Goal: Use online tool/utility: Utilize a website feature to perform a specific function

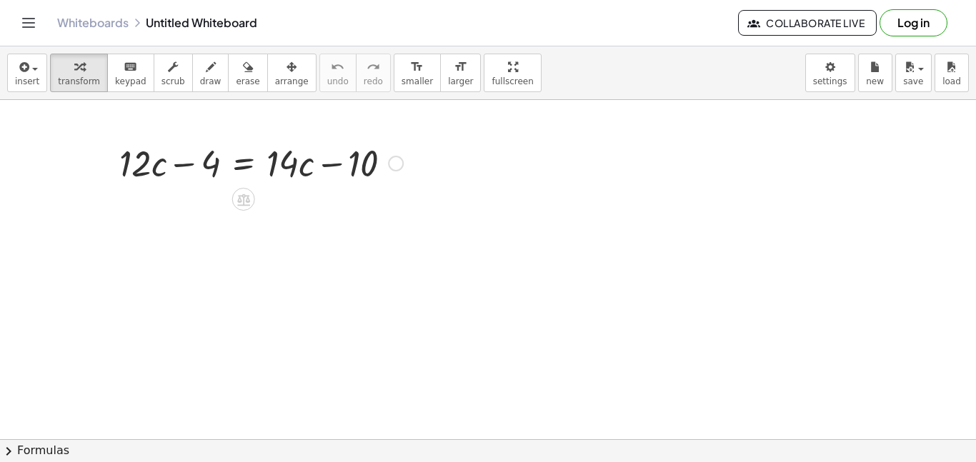
click at [179, 167] on div at bounding box center [261, 162] width 298 height 49
click at [149, 174] on div at bounding box center [261, 162] width 298 height 49
click at [241, 204] on icon at bounding box center [243, 200] width 13 height 12
click at [388, 162] on div at bounding box center [396, 164] width 16 height 16
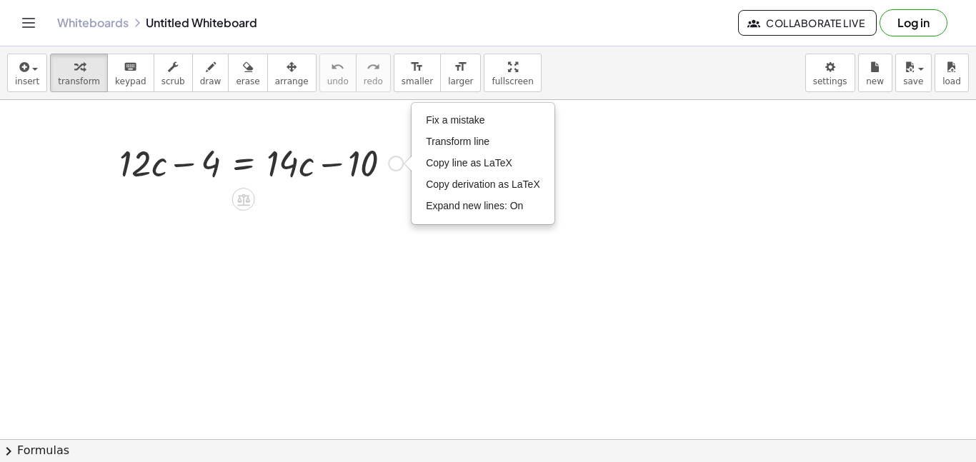
click at [367, 166] on div at bounding box center [261, 162] width 298 height 49
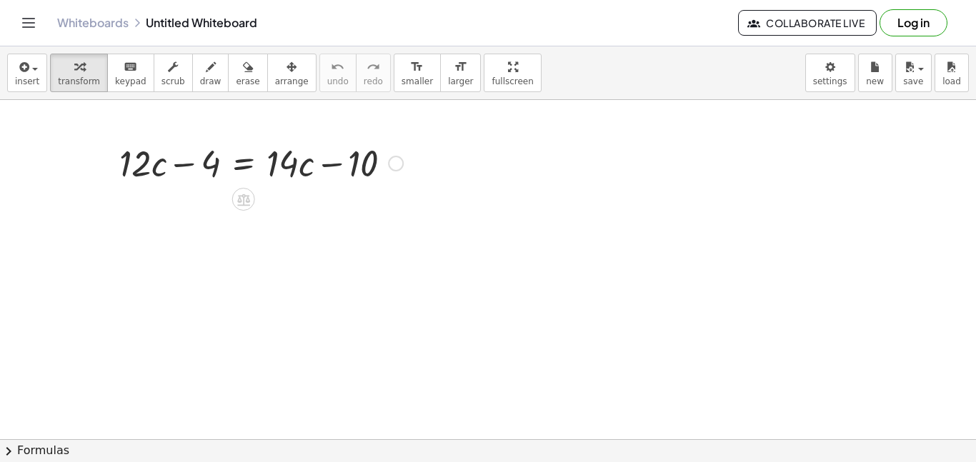
click at [367, 166] on div at bounding box center [261, 162] width 298 height 49
click at [297, 168] on div at bounding box center [261, 162] width 298 height 49
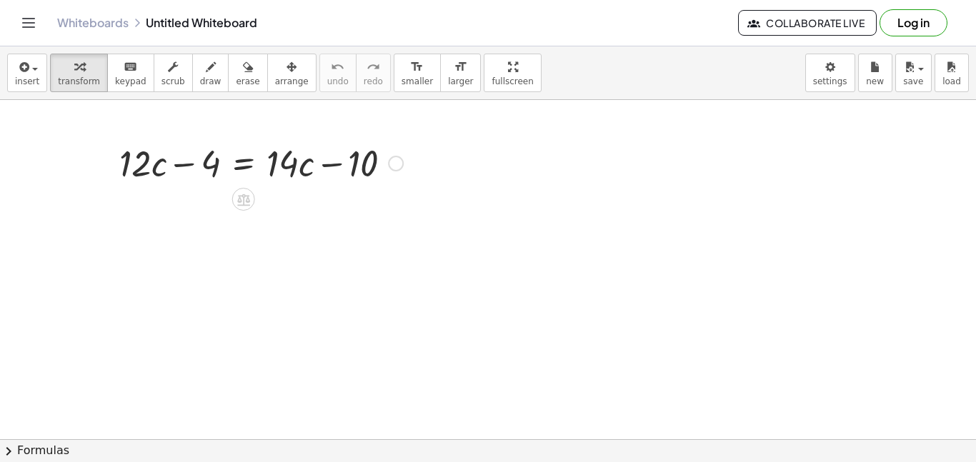
click at [208, 163] on div at bounding box center [261, 162] width 298 height 49
click at [179, 166] on div at bounding box center [261, 162] width 298 height 49
click at [137, 170] on div at bounding box center [261, 162] width 298 height 49
click at [331, 166] on div at bounding box center [261, 162] width 298 height 49
click at [355, 168] on div at bounding box center [261, 162] width 298 height 49
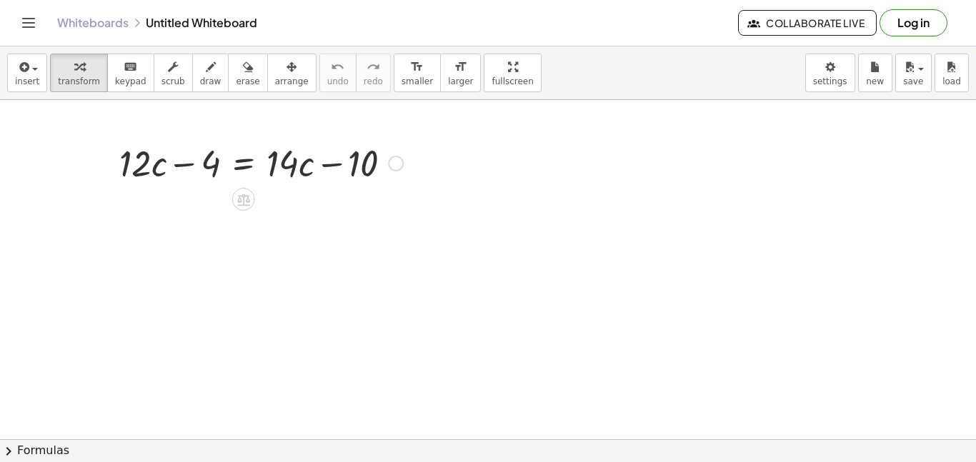
click at [355, 168] on div at bounding box center [261, 162] width 298 height 49
click at [249, 199] on icon at bounding box center [243, 200] width 13 height 12
click at [298, 204] on icon at bounding box center [300, 199] width 13 height 13
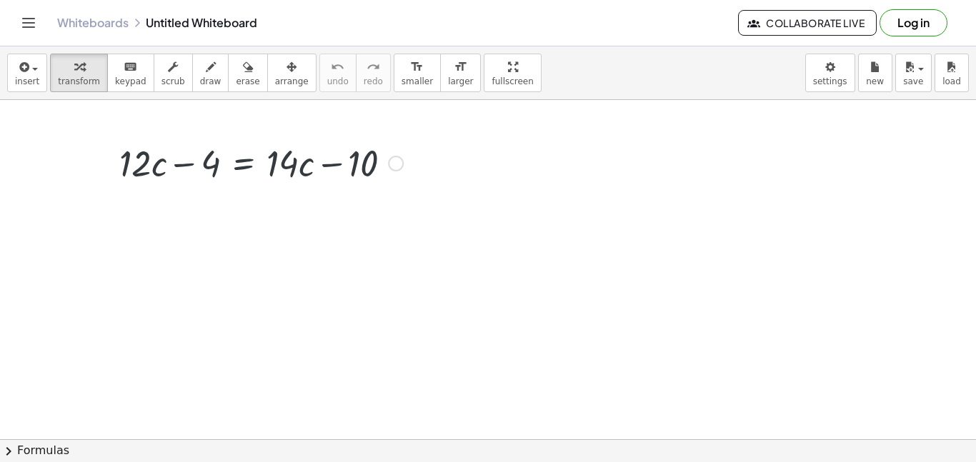
click at [304, 167] on div at bounding box center [261, 162] width 298 height 49
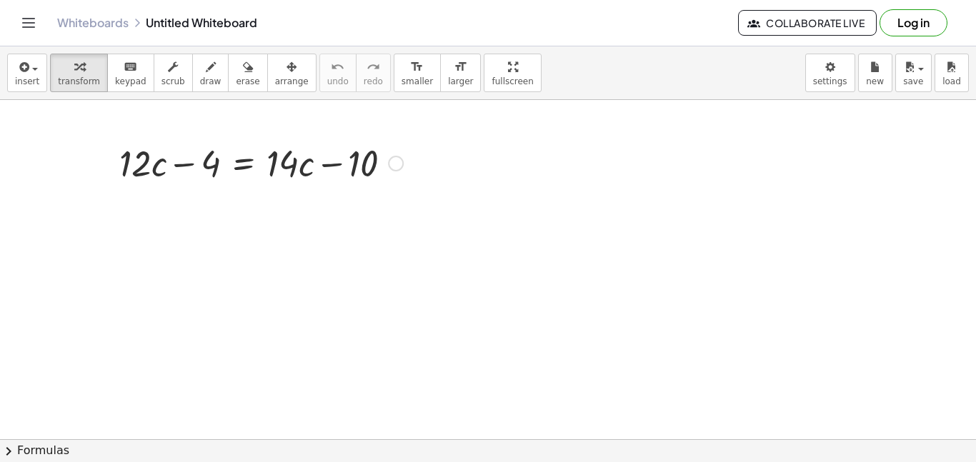
click at [230, 170] on div at bounding box center [261, 162] width 298 height 49
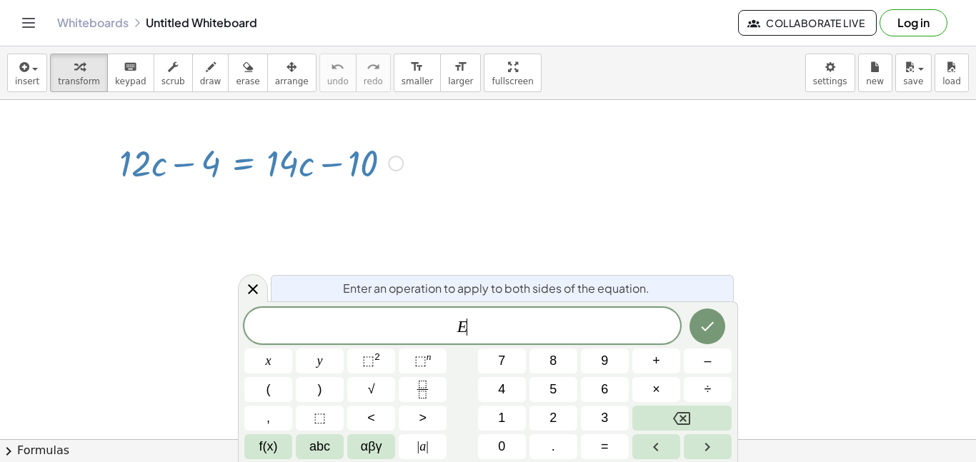
scroll to position [4, 0]
click at [278, 279] on div "Enter an operation to apply to both sides of the equation." at bounding box center [502, 288] width 463 height 26
click at [245, 284] on icon at bounding box center [252, 289] width 17 height 17
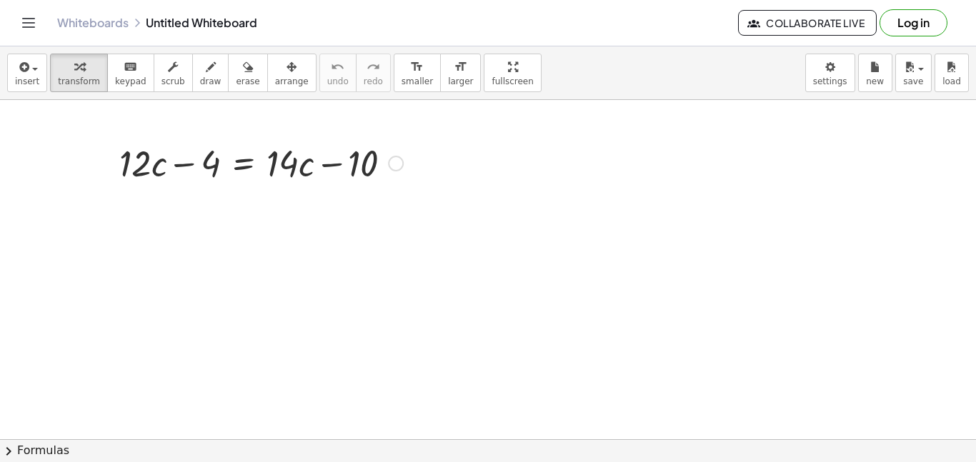
click at [176, 162] on div at bounding box center [261, 162] width 298 height 49
click at [246, 204] on icon at bounding box center [243, 199] width 15 height 15
click at [211, 201] on span "−" at bounding box center [215, 199] width 9 height 21
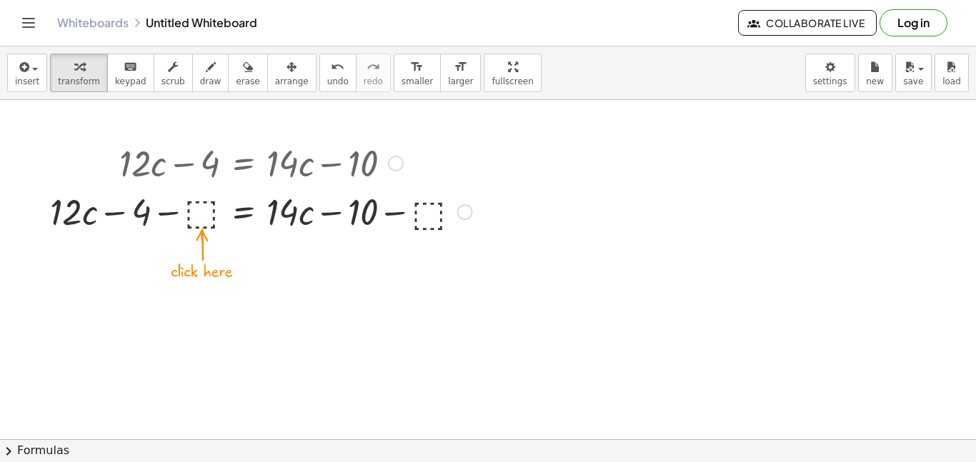
click at [294, 223] on div at bounding box center [261, 210] width 437 height 49
click at [254, 214] on div at bounding box center [261, 210] width 437 height 49
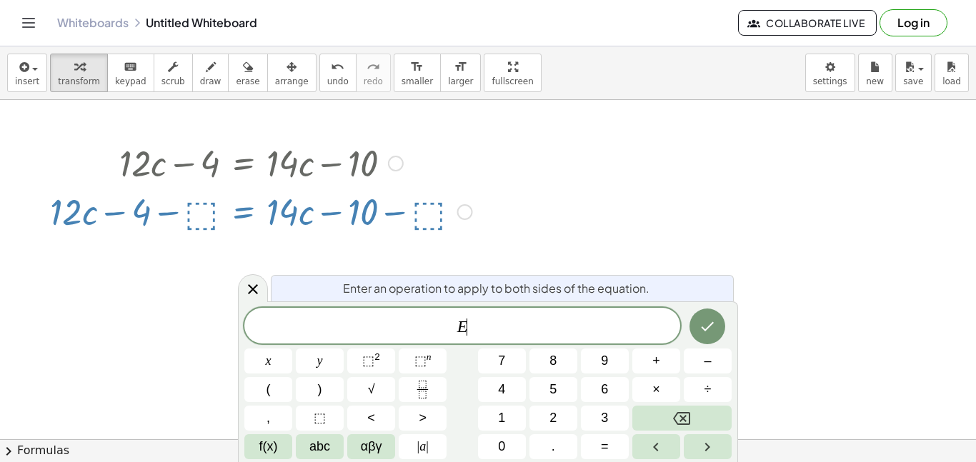
click at [207, 214] on div at bounding box center [261, 210] width 437 height 49
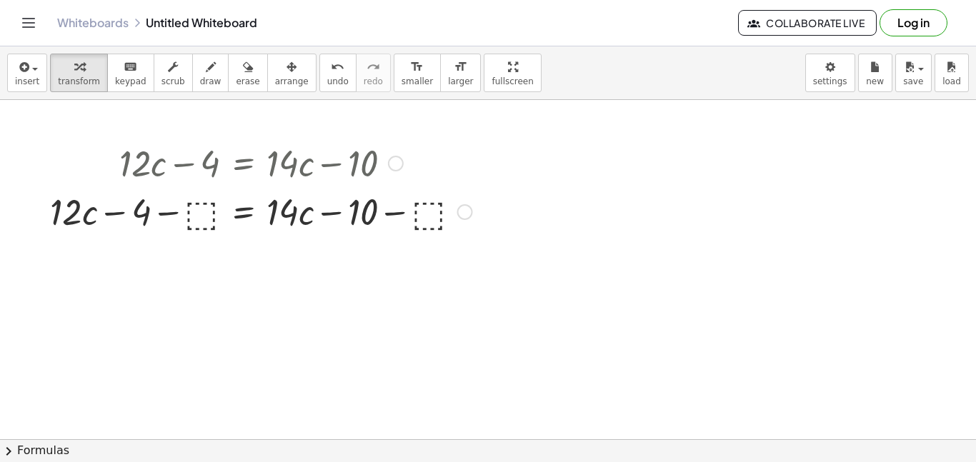
click at [434, 218] on div at bounding box center [261, 210] width 437 height 49
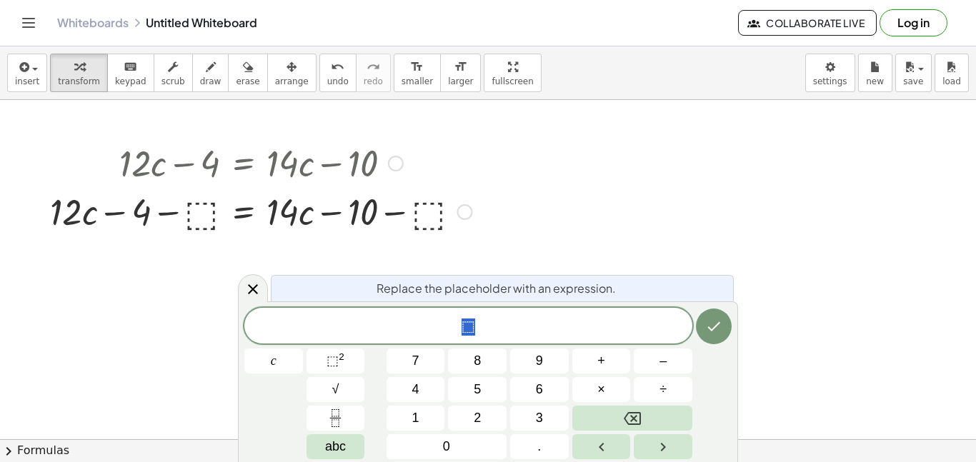
scroll to position [5, 0]
click at [462, 213] on div "Fix a mistake Transform line Copy line as LaTeX Copy derivation as LaTeX Expand…" at bounding box center [465, 212] width 16 height 16
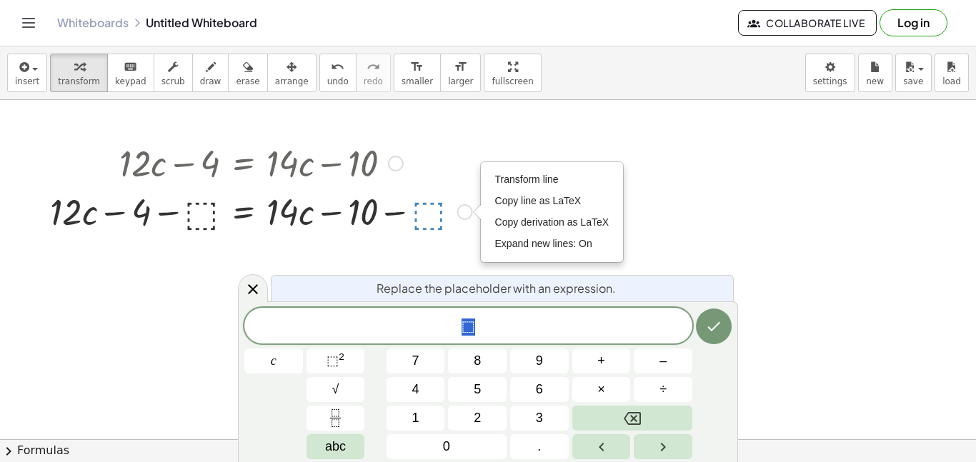
click at [409, 222] on div at bounding box center [261, 210] width 437 height 49
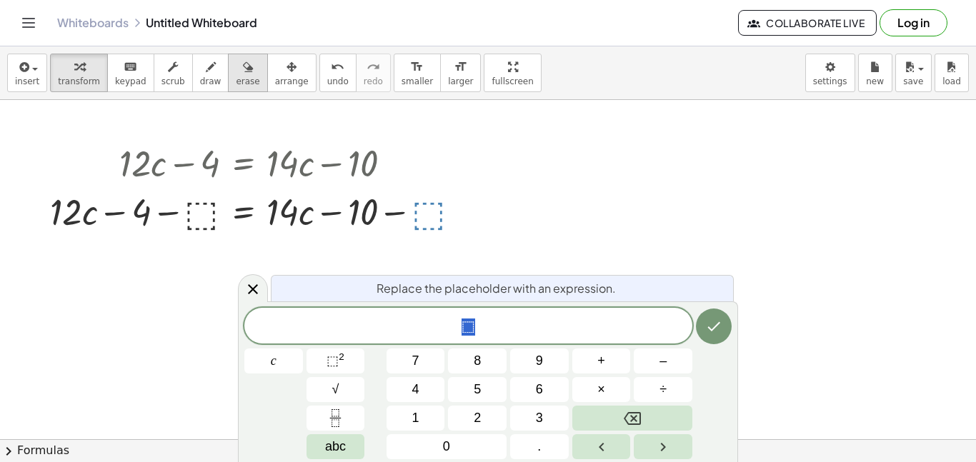
click at [236, 76] on span "erase" at bounding box center [248, 81] width 24 height 10
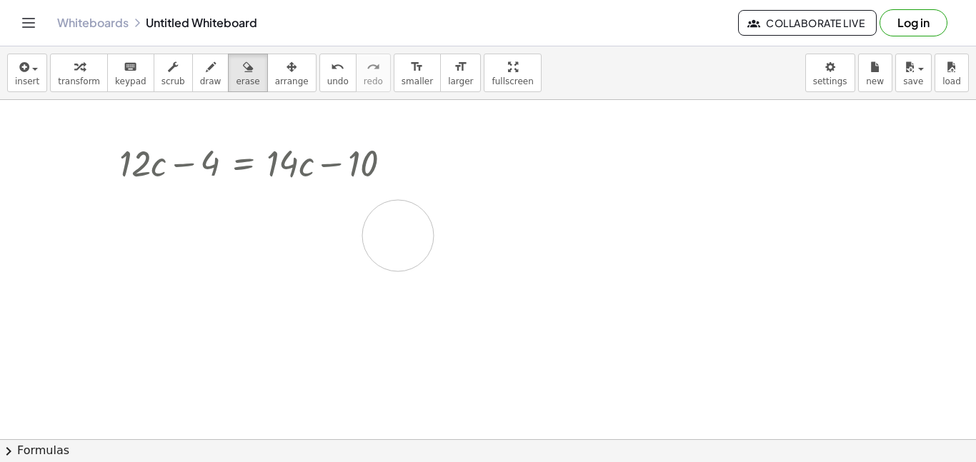
drag, startPoint x: 369, startPoint y: 219, endPoint x: 397, endPoint y: 236, distance: 33.7
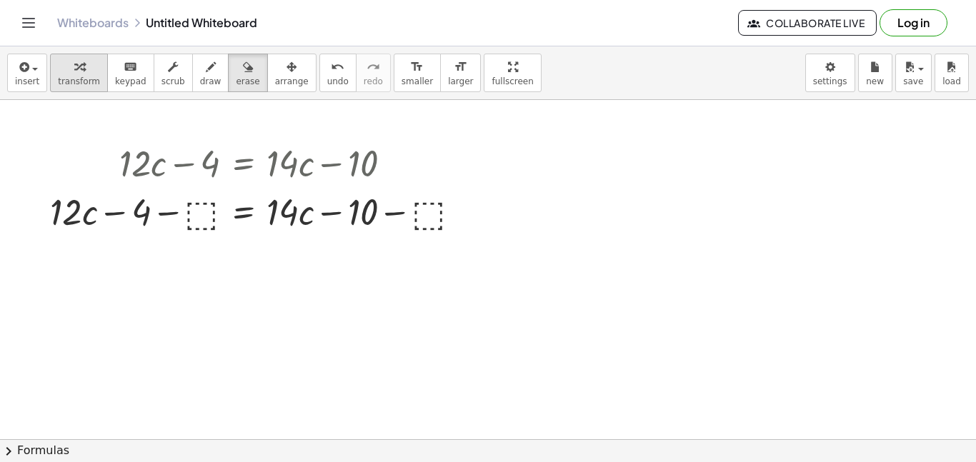
click at [74, 78] on span "transform" at bounding box center [79, 81] width 42 height 10
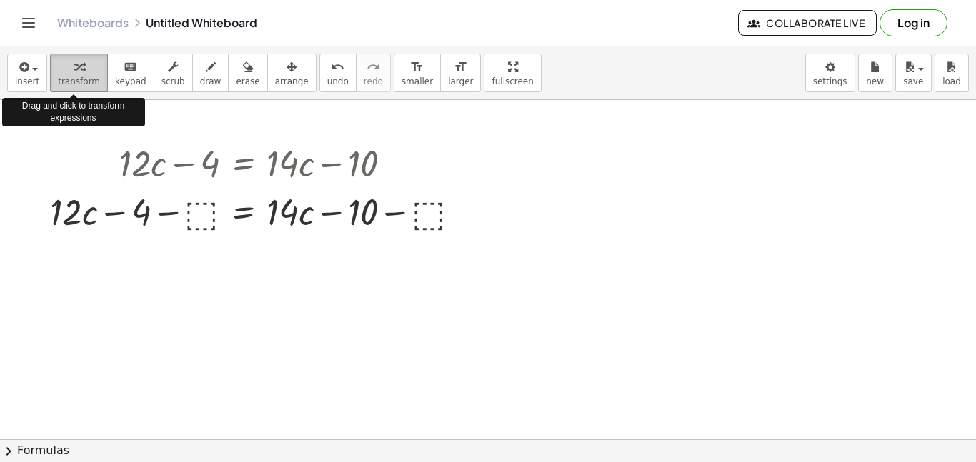
click at [76, 79] on span "transform" at bounding box center [79, 81] width 42 height 10
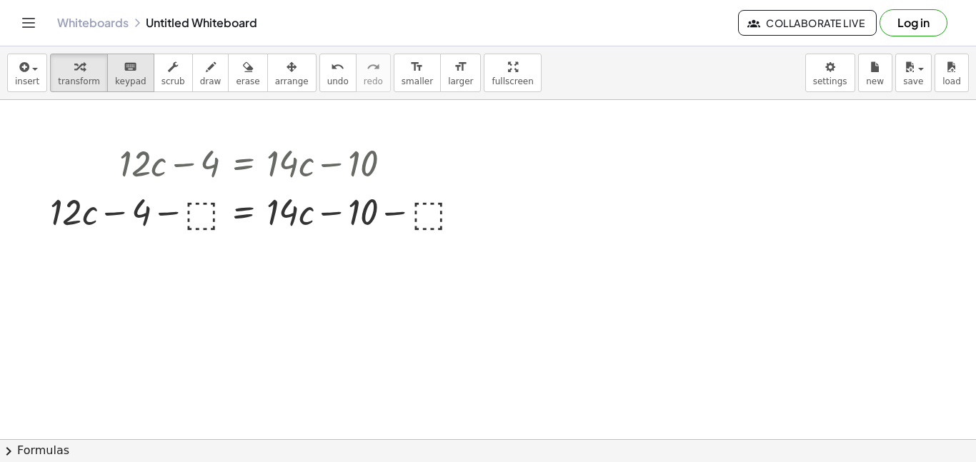
click at [112, 86] on button "keyboard keypad" at bounding box center [130, 73] width 47 height 39
click at [69, 77] on span "transform" at bounding box center [79, 81] width 42 height 10
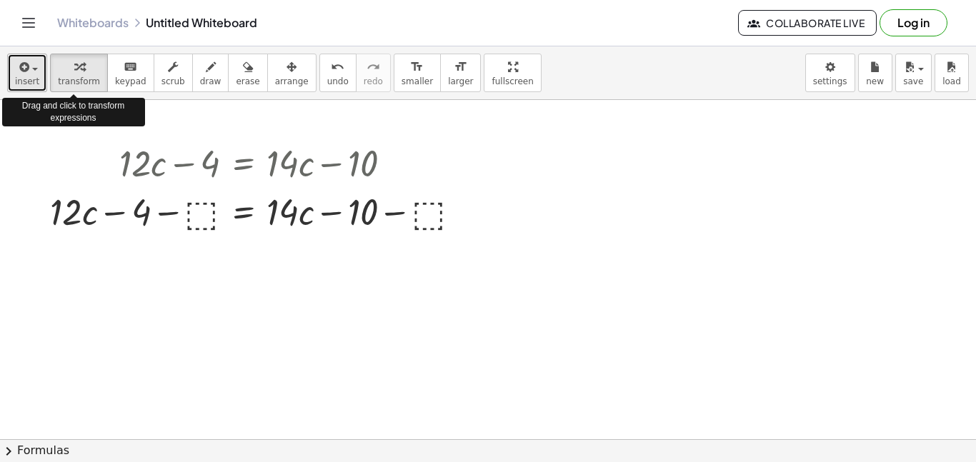
click at [31, 76] on span "insert" at bounding box center [27, 81] width 24 height 10
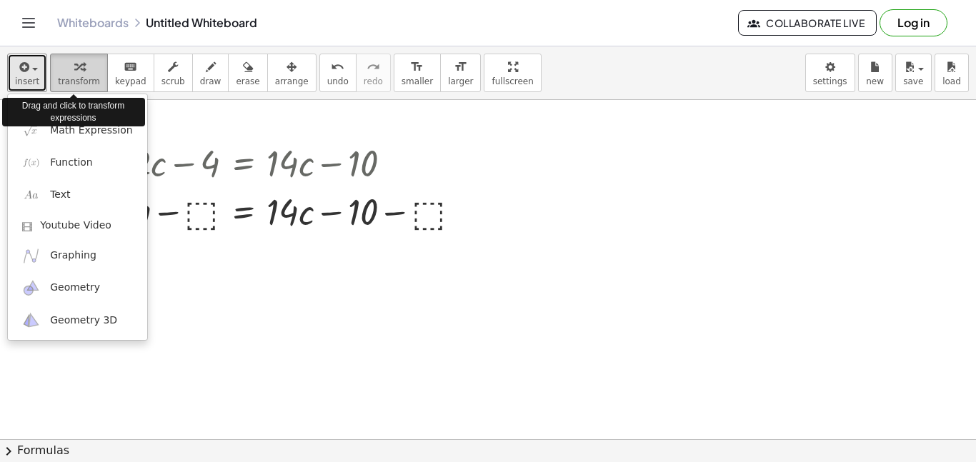
click at [78, 77] on span "transform" at bounding box center [79, 81] width 42 height 10
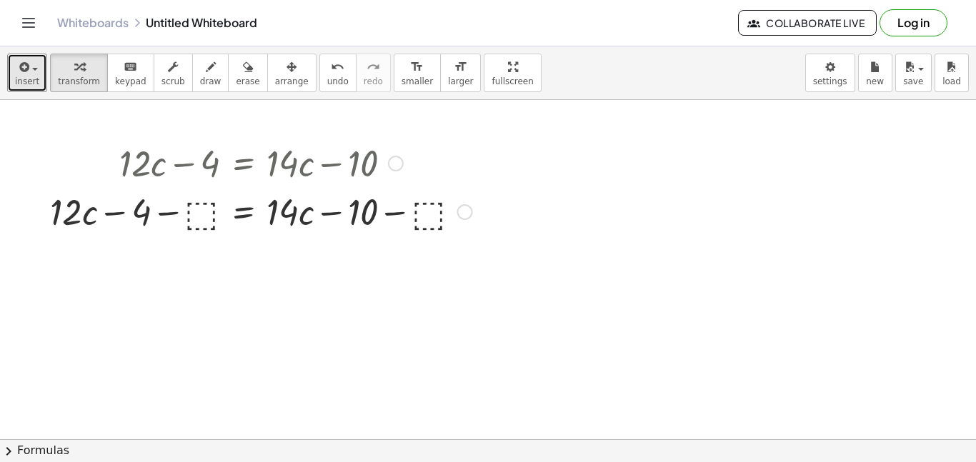
click at [204, 219] on div at bounding box center [261, 210] width 437 height 49
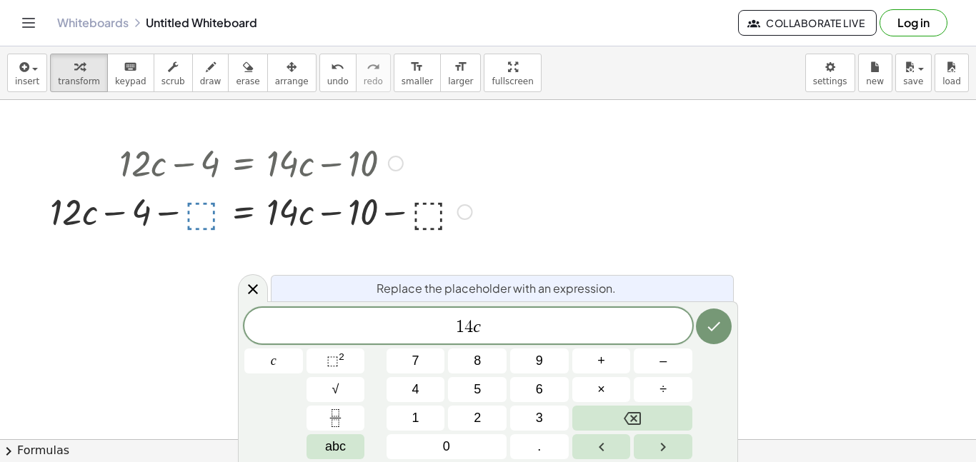
scroll to position [0, 0]
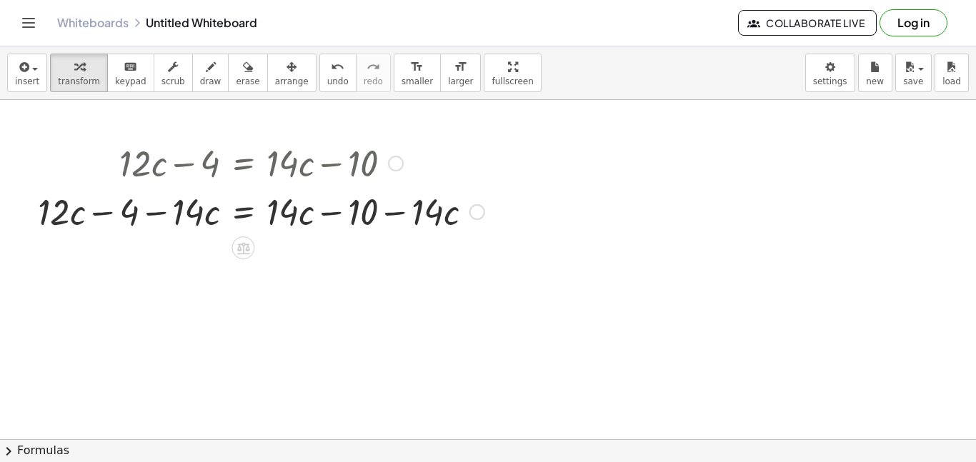
click at [434, 216] on div at bounding box center [261, 210] width 461 height 49
click at [364, 214] on div at bounding box center [261, 210] width 461 height 49
click at [424, 219] on div at bounding box center [261, 210] width 461 height 49
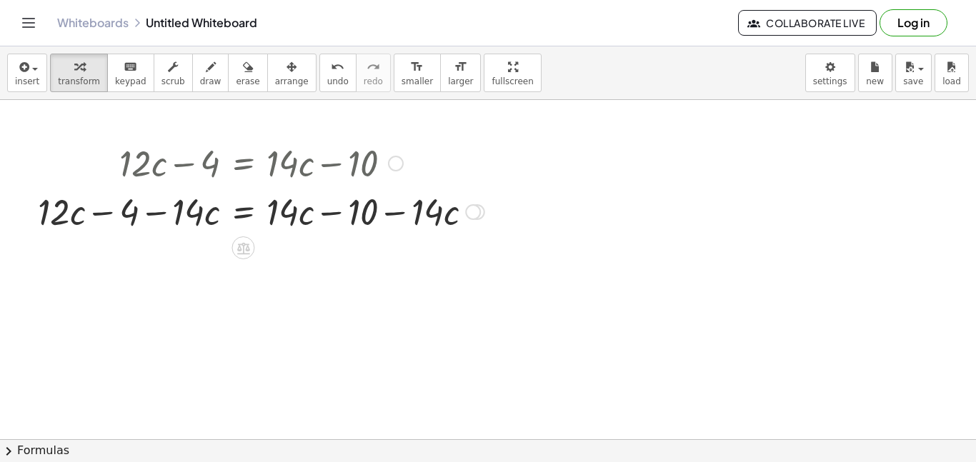
click at [424, 219] on div at bounding box center [261, 210] width 461 height 49
click at [459, 215] on div at bounding box center [261, 210] width 461 height 49
click at [471, 212] on div at bounding box center [473, 212] width 16 height 16
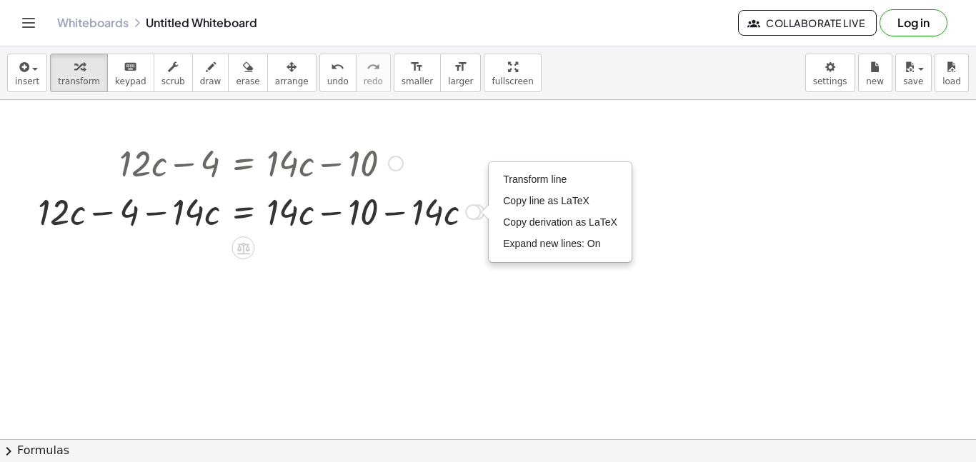
click at [374, 232] on div at bounding box center [261, 210] width 461 height 49
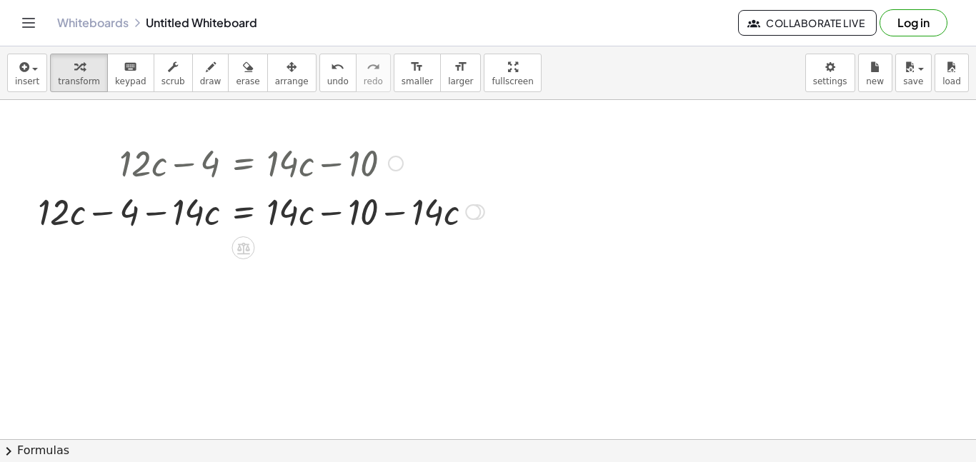
click at [173, 219] on div at bounding box center [261, 210] width 461 height 49
click at [171, 209] on div at bounding box center [261, 210] width 461 height 49
click at [154, 215] on div at bounding box center [261, 210] width 461 height 49
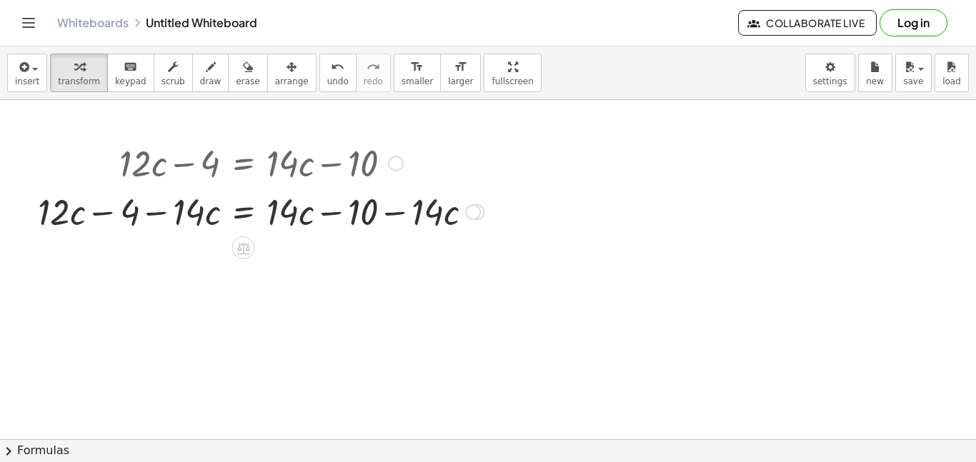
click at [154, 215] on div at bounding box center [261, 210] width 461 height 49
click at [195, 217] on div at bounding box center [261, 210] width 461 height 49
click at [319, 220] on div at bounding box center [261, 210] width 461 height 49
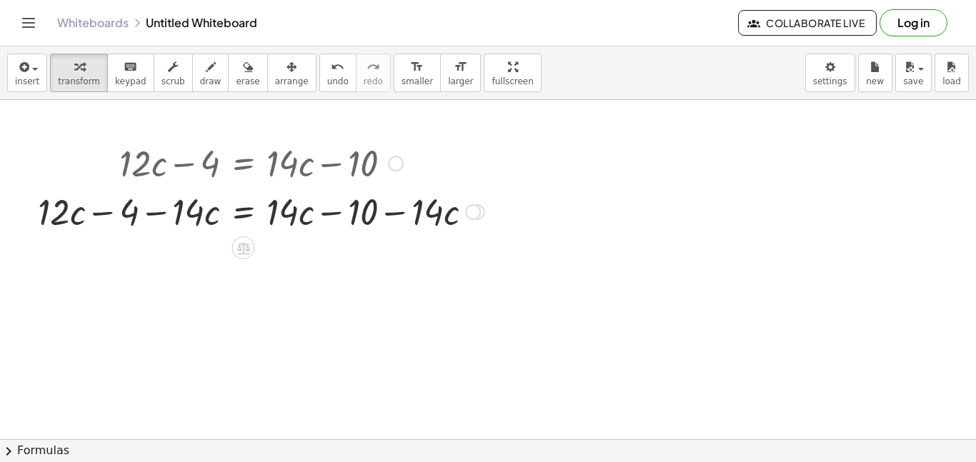
click at [433, 224] on div at bounding box center [261, 210] width 461 height 49
click at [410, 196] on div at bounding box center [261, 210] width 461 height 49
click at [411, 198] on div at bounding box center [261, 210] width 461 height 49
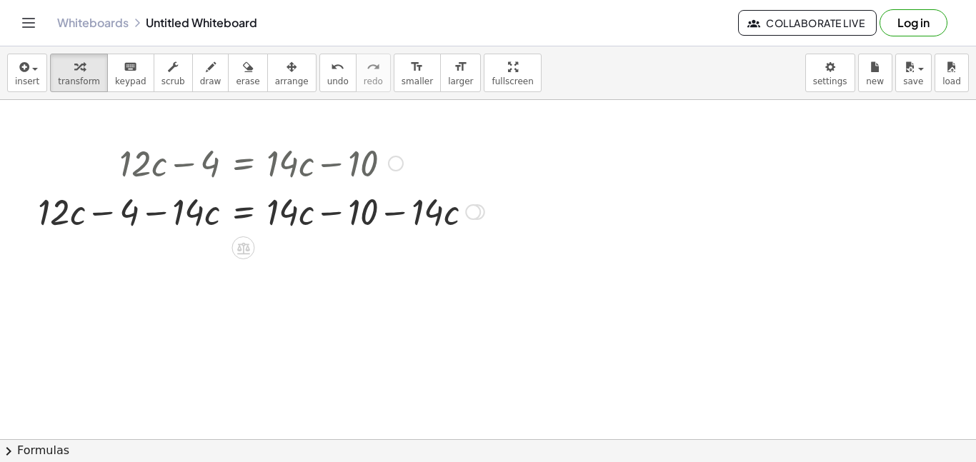
click at [411, 199] on div at bounding box center [261, 210] width 461 height 49
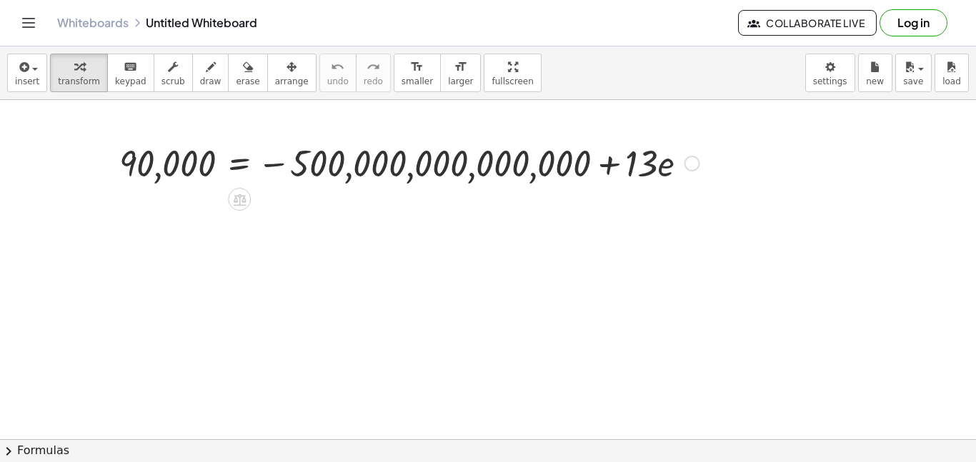
click at [652, 166] on div at bounding box center [409, 162] width 594 height 49
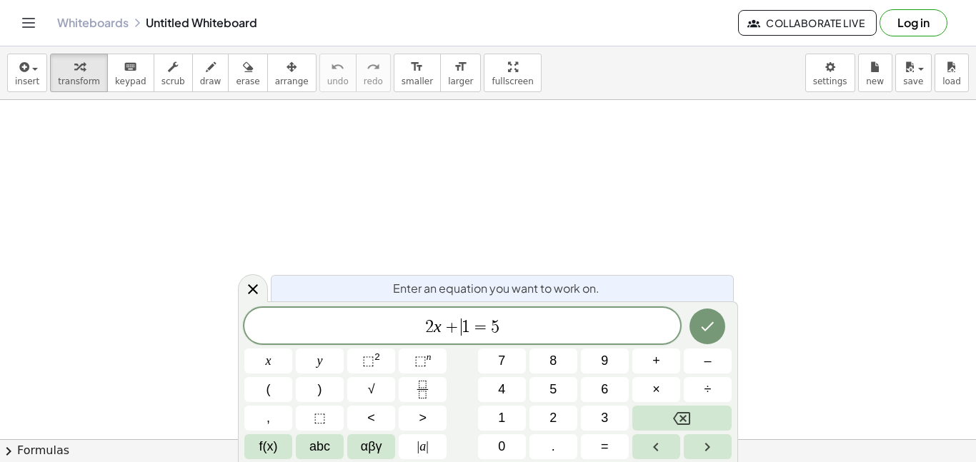
scroll to position [1, 0]
drag, startPoint x: 504, startPoint y: 328, endPoint x: 311, endPoint y: 333, distance: 193.0
click at [311, 333] on span "2 x + 1 = 5" at bounding box center [462, 327] width 436 height 20
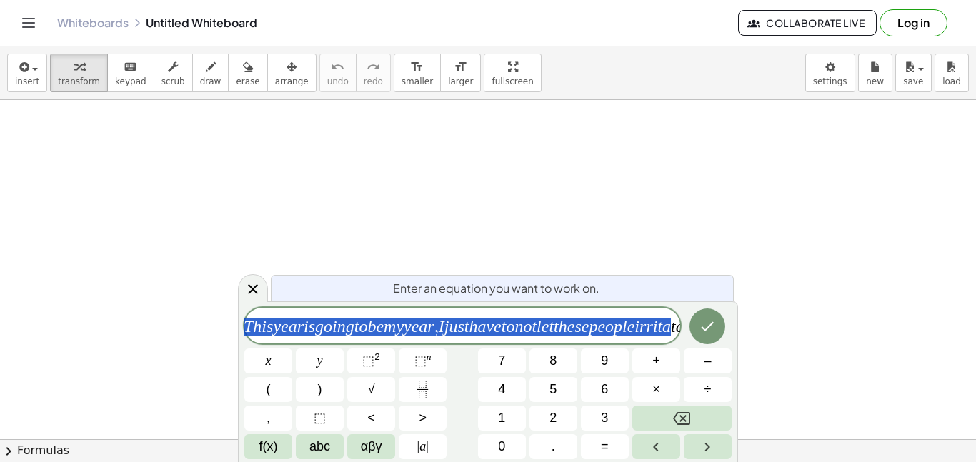
scroll to position [0, 0]
drag, startPoint x: 676, startPoint y: 328, endPoint x: 104, endPoint y: 345, distance: 571.8
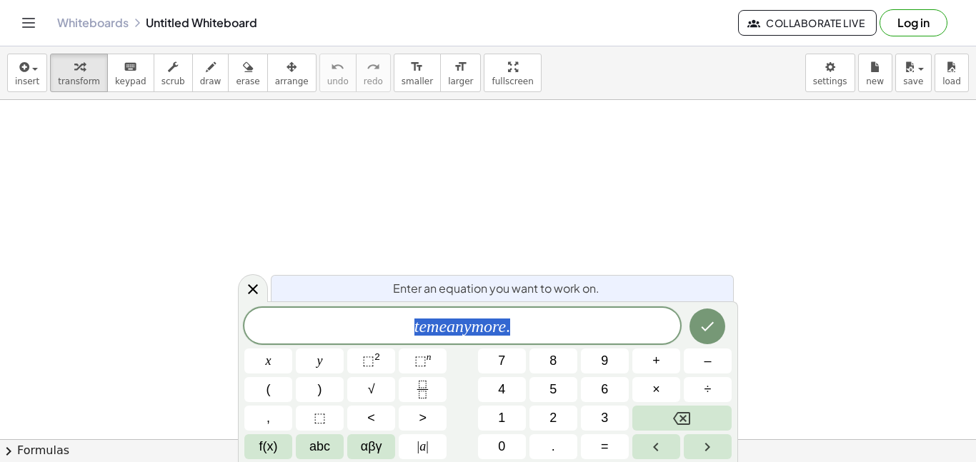
drag, startPoint x: 522, startPoint y: 323, endPoint x: 259, endPoint y: 331, distance: 263.8
click at [259, 331] on span "t e m e a n y m o r e ." at bounding box center [462, 327] width 436 height 20
click at [714, 330] on icon "Done" at bounding box center [707, 326] width 17 height 17
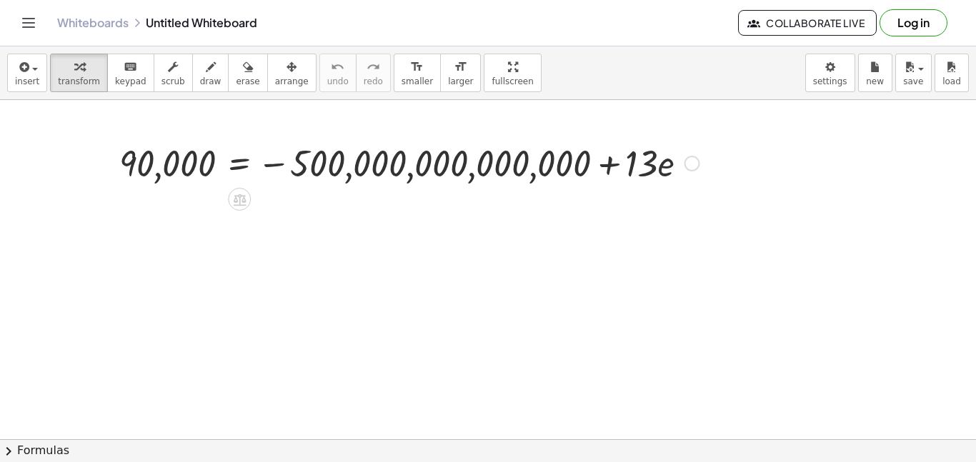
click at [501, 179] on div at bounding box center [409, 162] width 594 height 49
click at [488, 172] on div at bounding box center [409, 162] width 594 height 49
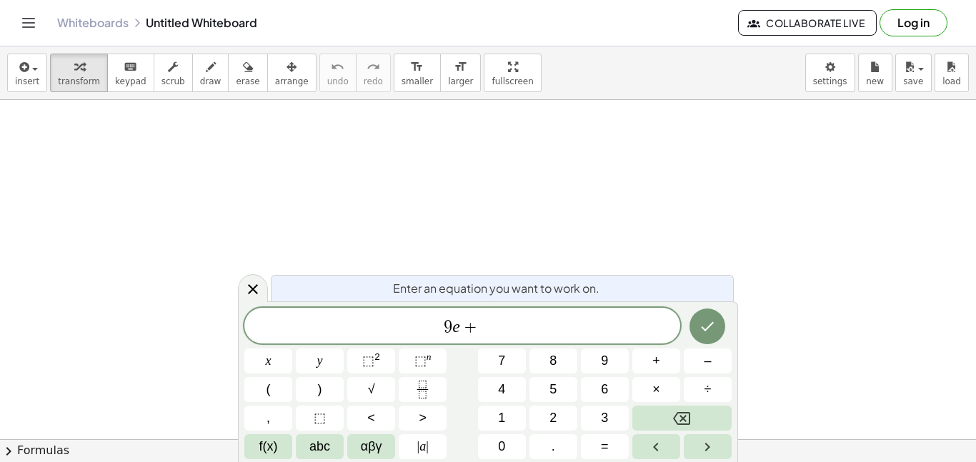
scroll to position [4, 0]
drag, startPoint x: 390, startPoint y: 326, endPoint x: 427, endPoint y: 326, distance: 37.2
click at [472, 328] on span "+" at bounding box center [479, 327] width 21 height 17
click at [711, 327] on icon "Done" at bounding box center [707, 326] width 17 height 17
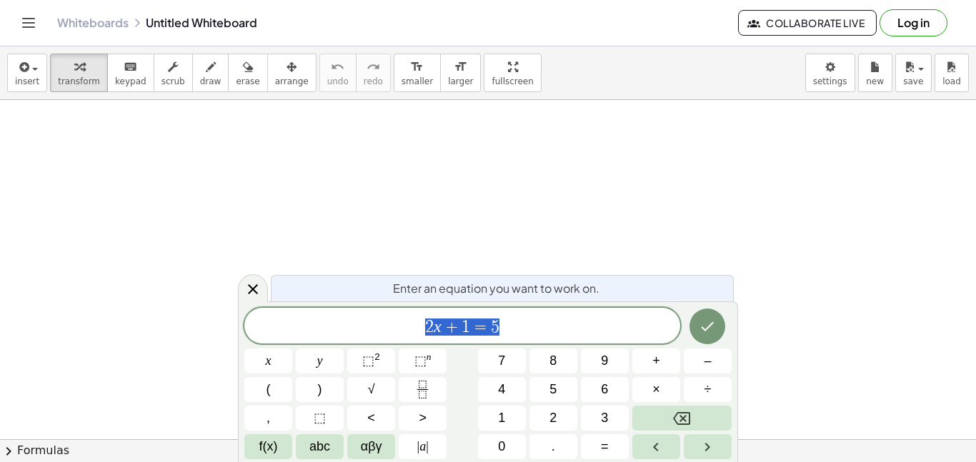
click at [561, 329] on span "2 x + 1 = 5" at bounding box center [462, 327] width 436 height 20
click at [493, 327] on span "− 1 4 + 4 = 9 e ​" at bounding box center [462, 327] width 436 height 20
click at [539, 329] on span "− 1 4 + 4 = − 9 e ​" at bounding box center [462, 327] width 436 height 20
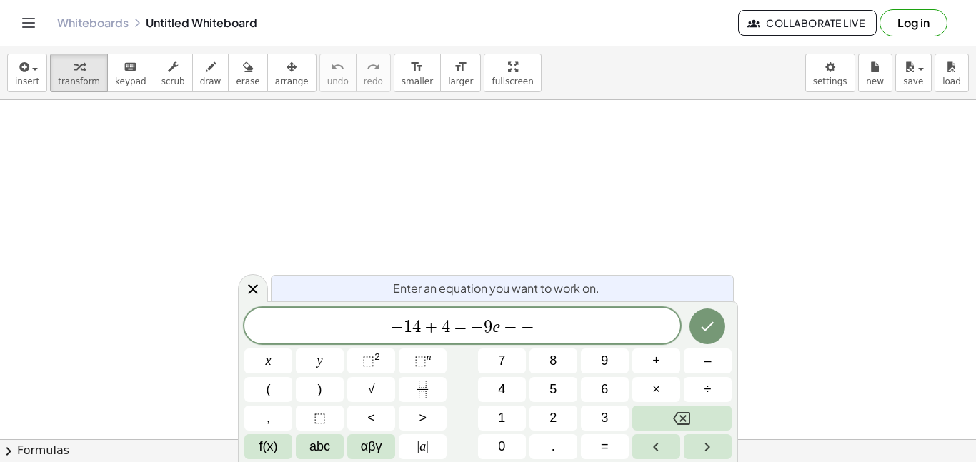
scroll to position [13, 0]
click at [274, 391] on button "(" at bounding box center [268, 389] width 48 height 25
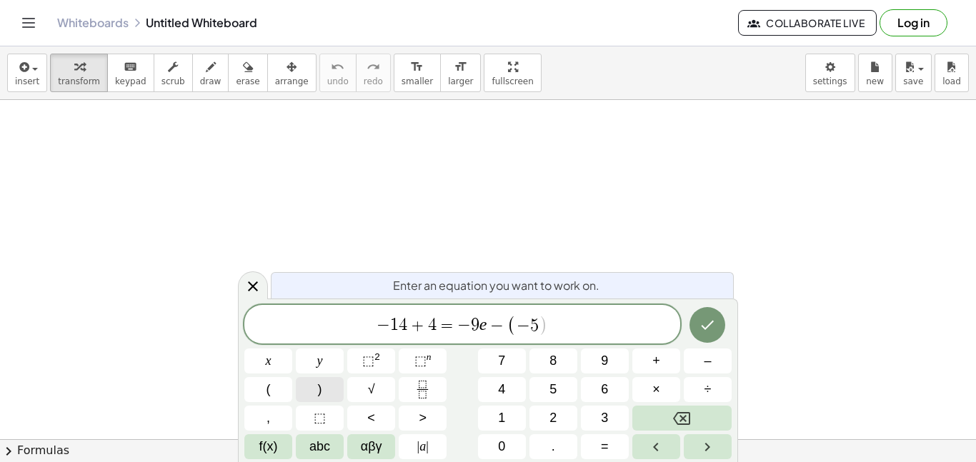
click at [332, 394] on button ")" at bounding box center [320, 389] width 48 height 25
click at [532, 329] on span "5" at bounding box center [534, 325] width 9 height 17
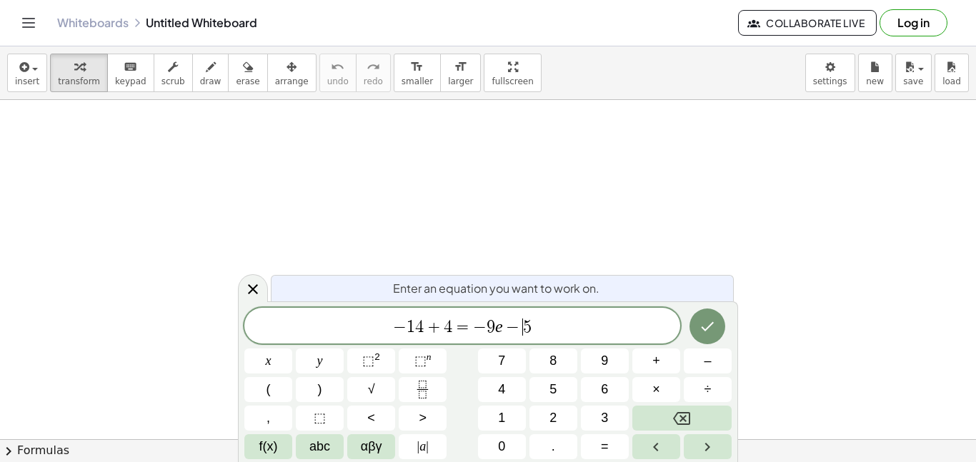
click at [542, 324] on span "− 1 4 + 4 = − 9 e − ​ 5" at bounding box center [462, 327] width 436 height 20
click at [710, 325] on icon "Done" at bounding box center [708, 326] width 13 height 9
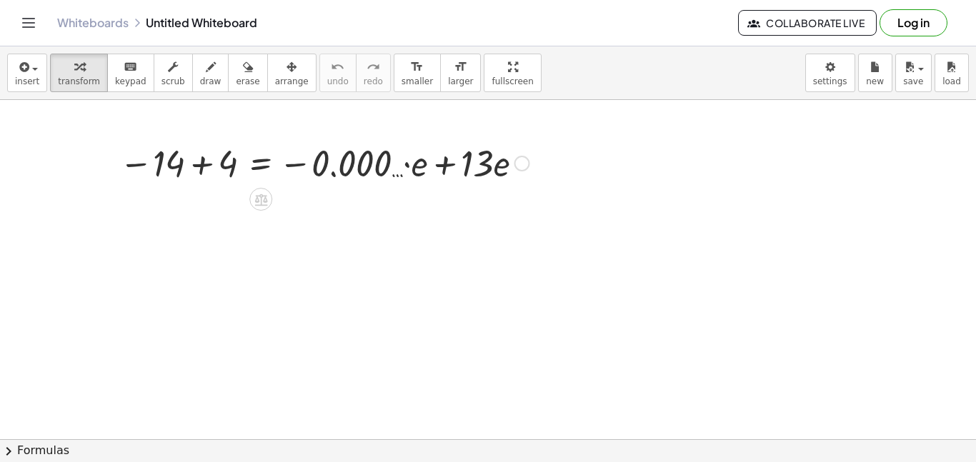
click at [357, 174] on div at bounding box center [324, 162] width 424 height 49
click at [382, 164] on div at bounding box center [324, 162] width 424 height 49
click at [422, 171] on div at bounding box center [324, 162] width 424 height 49
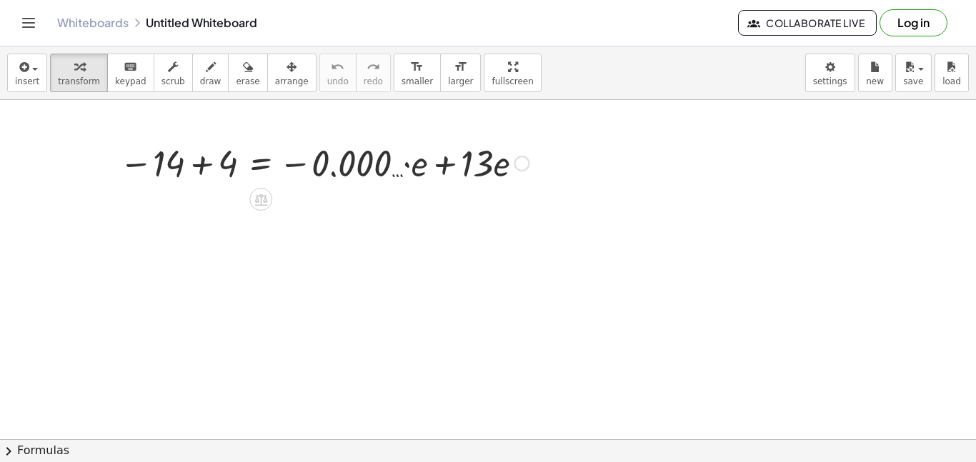
click at [422, 171] on div at bounding box center [324, 162] width 424 height 49
click at [457, 173] on div at bounding box center [324, 162] width 424 height 49
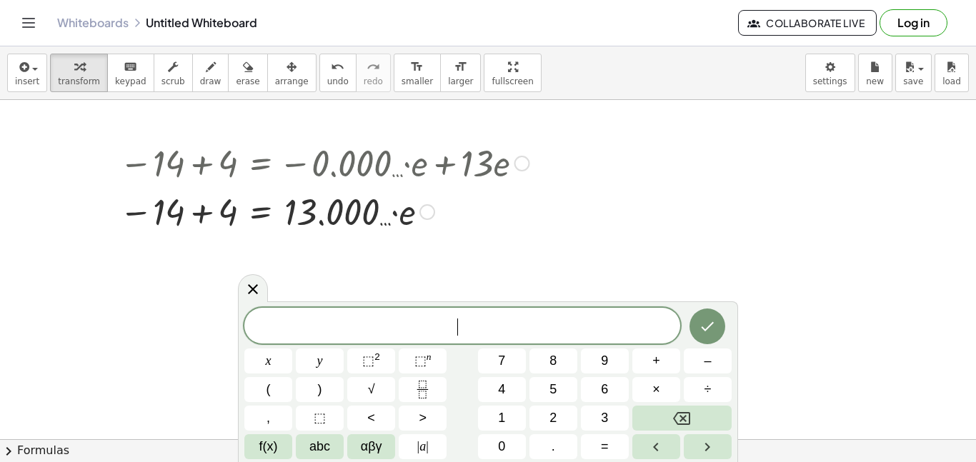
click at [356, 209] on div at bounding box center [324, 210] width 424 height 49
click at [199, 205] on div at bounding box center [324, 210] width 424 height 49
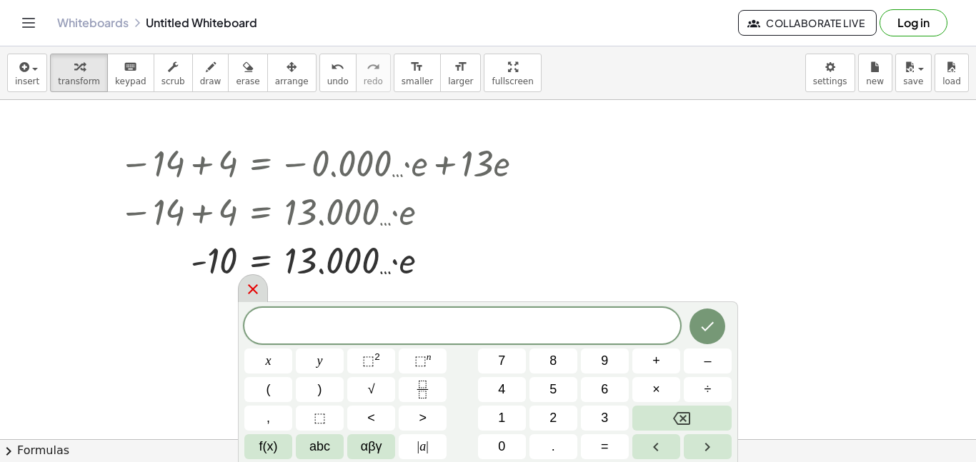
click at [248, 289] on icon at bounding box center [252, 289] width 17 height 17
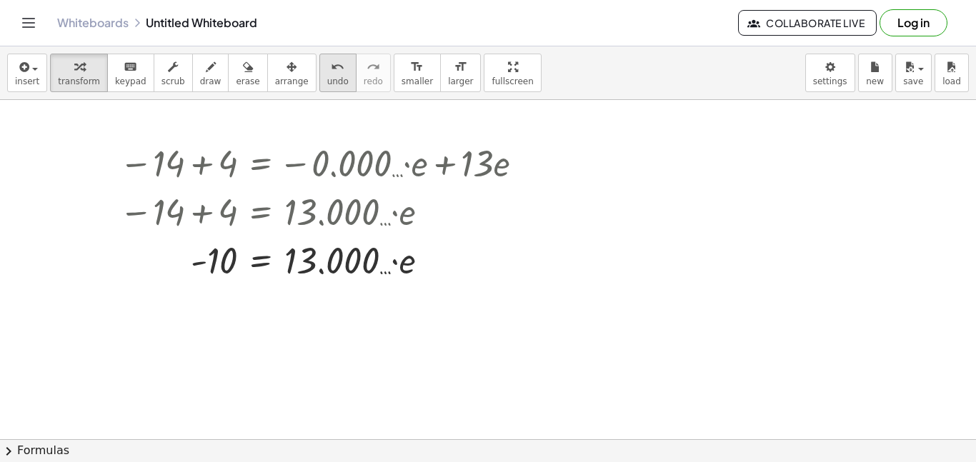
click at [327, 77] on span "undo" at bounding box center [337, 81] width 21 height 10
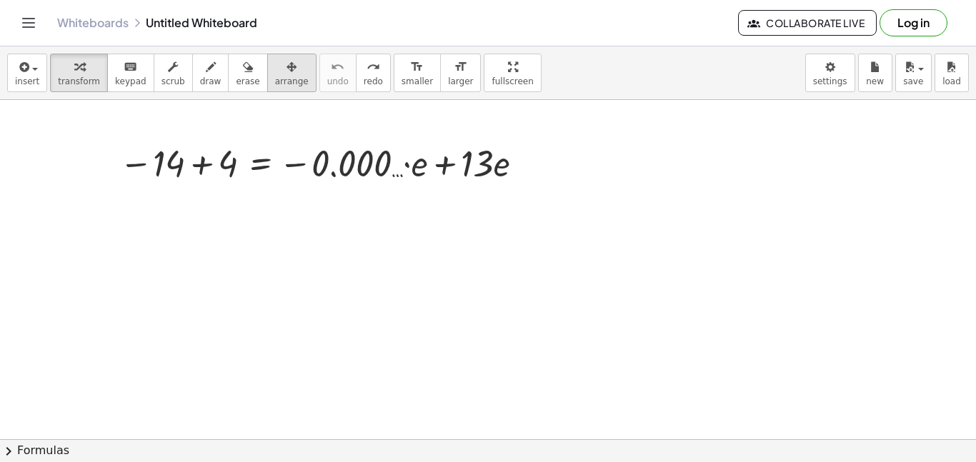
click at [281, 76] on span "arrange" at bounding box center [292, 81] width 34 height 10
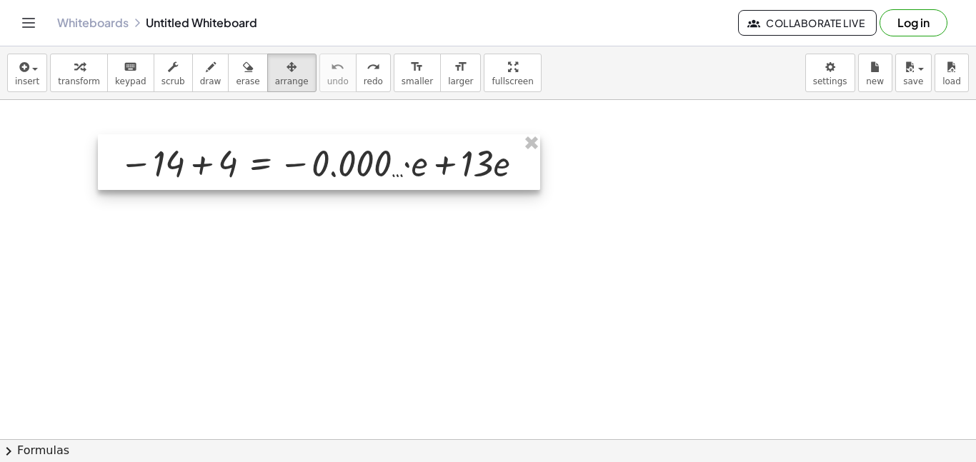
click at [367, 166] on div at bounding box center [319, 162] width 442 height 56
click at [378, 169] on div at bounding box center [319, 162] width 442 height 56
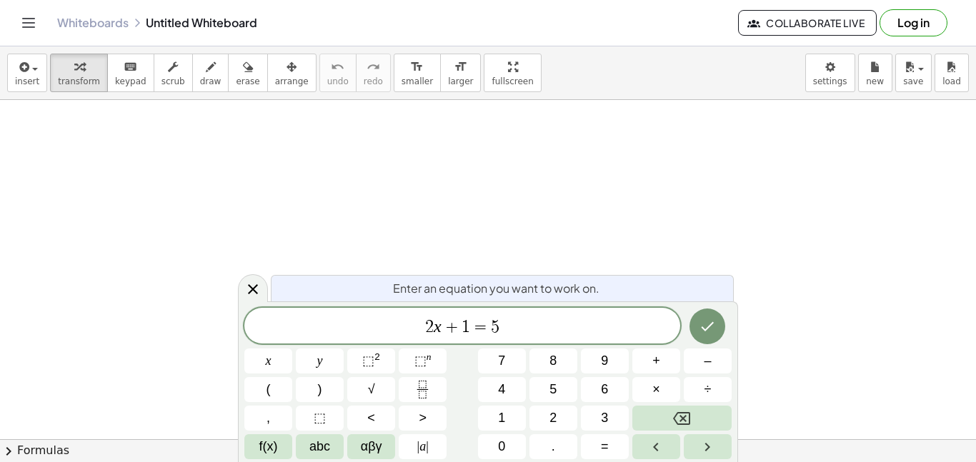
click at [347, 334] on span "2 x + 1 = 5" at bounding box center [462, 327] width 436 height 20
drag, startPoint x: 552, startPoint y: 328, endPoint x: 447, endPoint y: 331, distance: 105.1
click at [447, 331] on span "− 1 4 + 4 = − 9 e − 5 e + 1 3 e" at bounding box center [462, 327] width 436 height 20
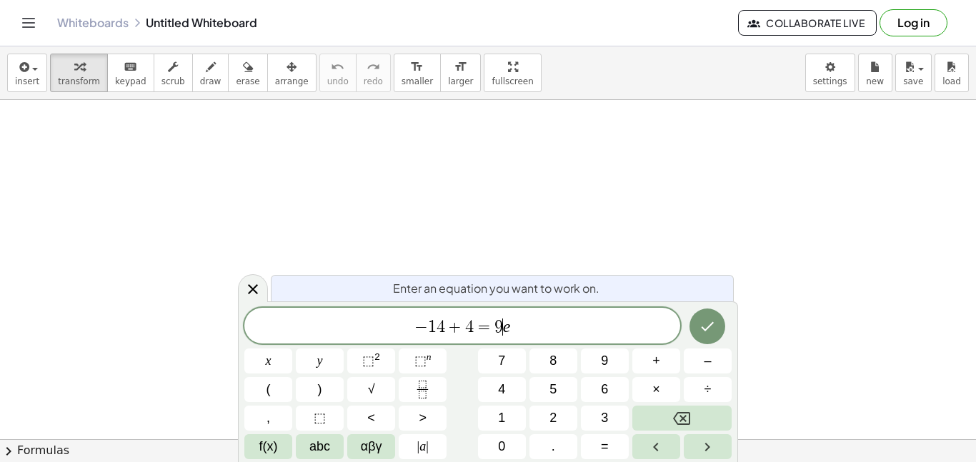
click at [476, 327] on span "=" at bounding box center [484, 327] width 21 height 17
drag, startPoint x: 474, startPoint y: 329, endPoint x: 398, endPoint y: 336, distance: 76.8
click at [398, 336] on span "− 1 4 + 4 = 9 e" at bounding box center [462, 327] width 436 height 20
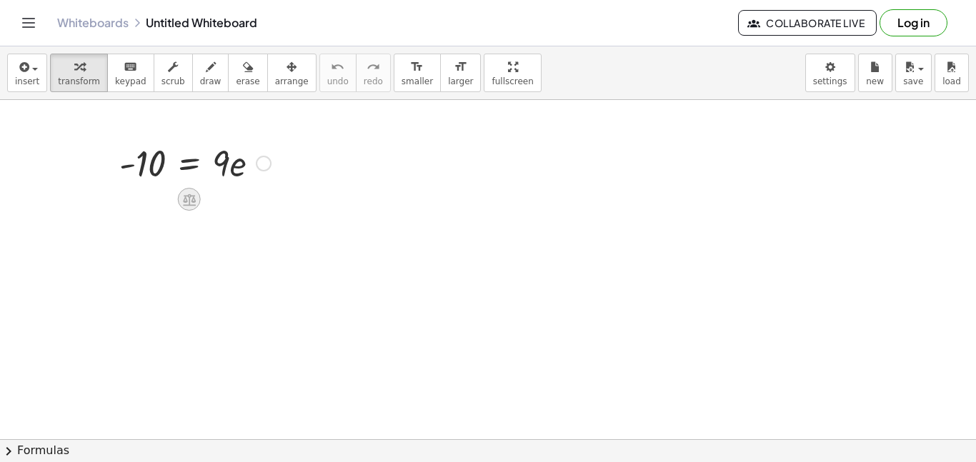
click at [184, 201] on icon at bounding box center [189, 200] width 13 height 12
click at [222, 203] on div "÷" at bounding box center [217, 199] width 23 height 23
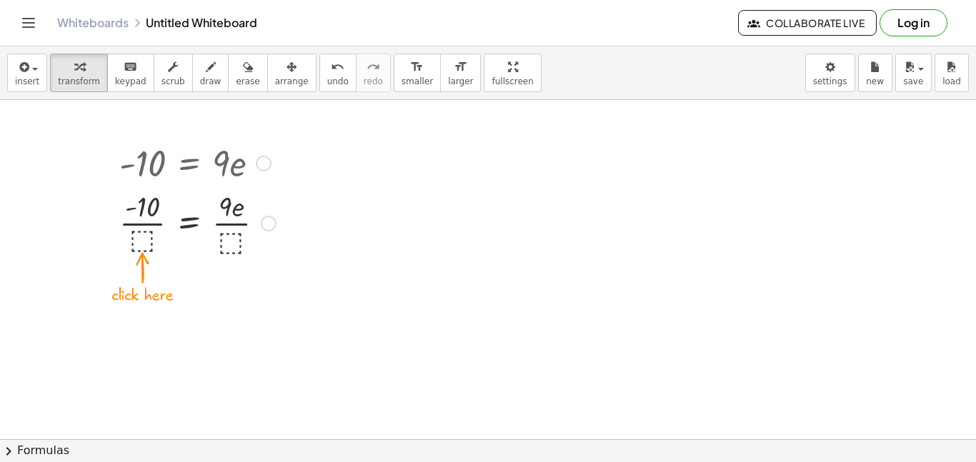
click at [142, 246] on div at bounding box center [197, 221] width 171 height 71
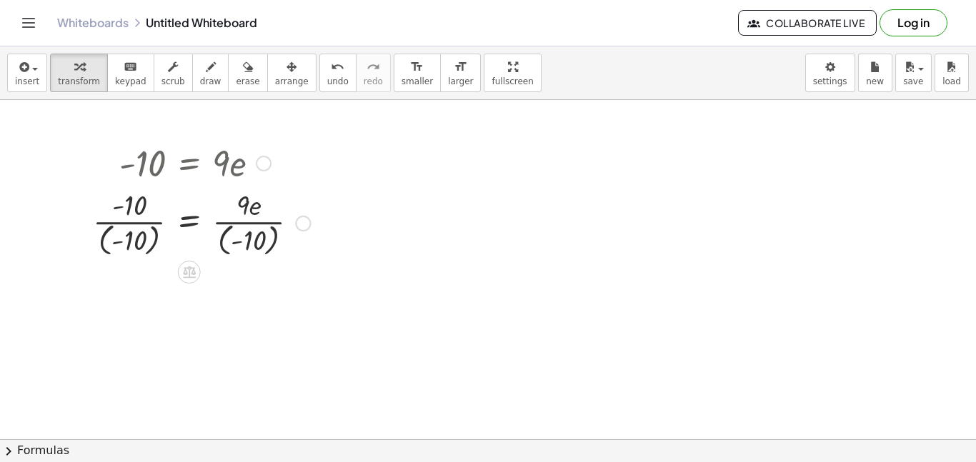
click at [262, 230] on div at bounding box center [201, 222] width 231 height 74
click at [262, 230] on div at bounding box center [188, 222] width 205 height 74
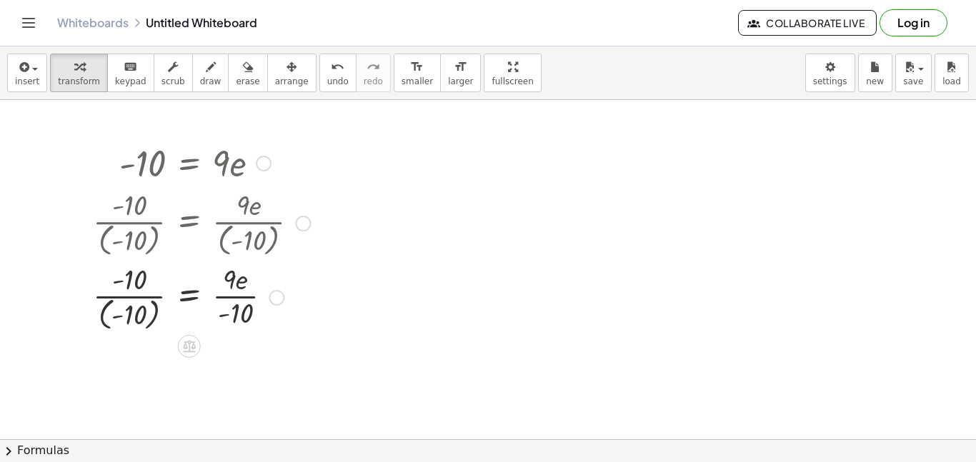
click at [142, 300] on div at bounding box center [201, 296] width 231 height 74
click at [154, 307] on div at bounding box center [201, 296] width 231 height 74
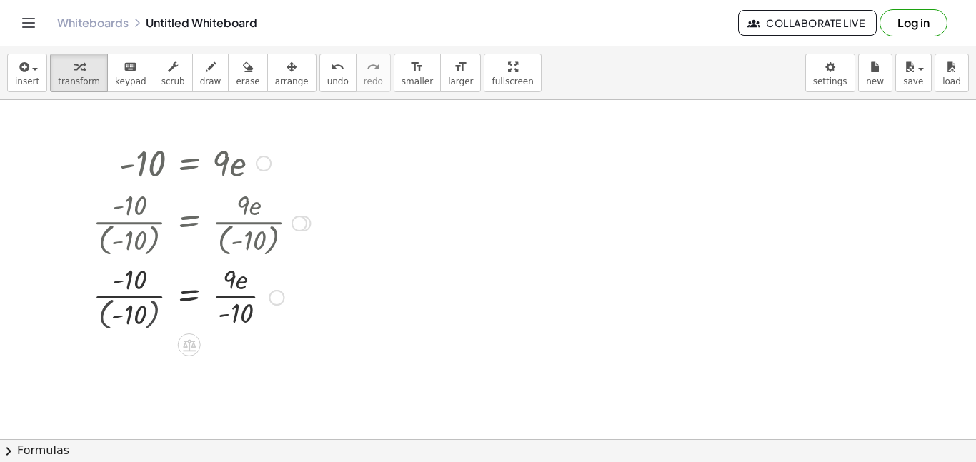
click at [154, 307] on div at bounding box center [201, 296] width 231 height 71
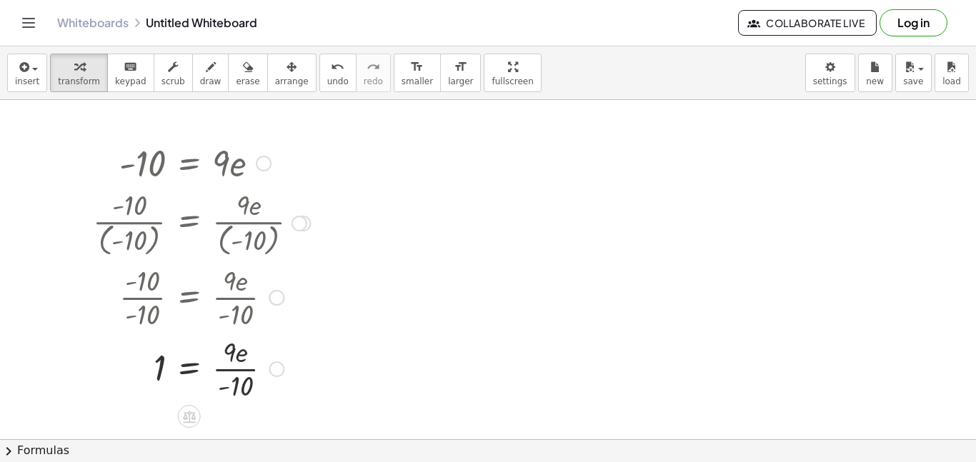
click at [229, 354] on div at bounding box center [201, 367] width 231 height 71
click at [242, 378] on div at bounding box center [201, 367] width 231 height 71
click at [222, 366] on div at bounding box center [201, 367] width 231 height 71
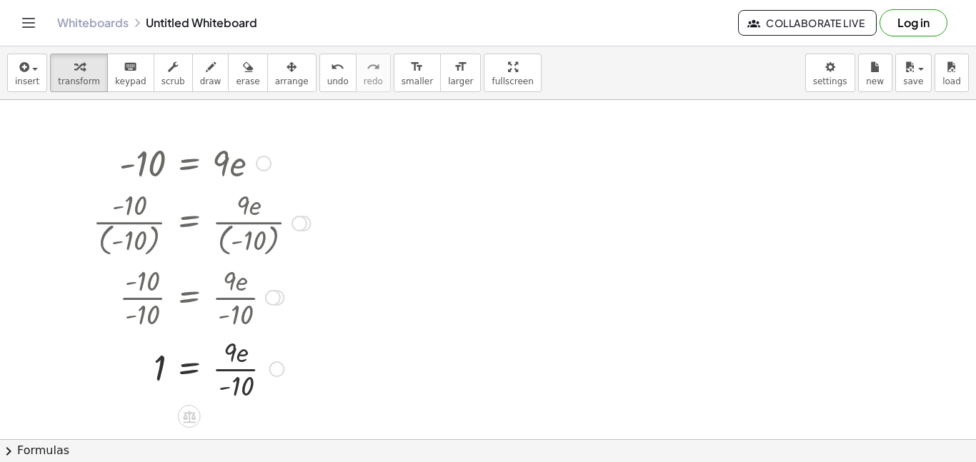
click at [222, 366] on div at bounding box center [201, 367] width 231 height 71
click at [235, 378] on div at bounding box center [201, 367] width 231 height 71
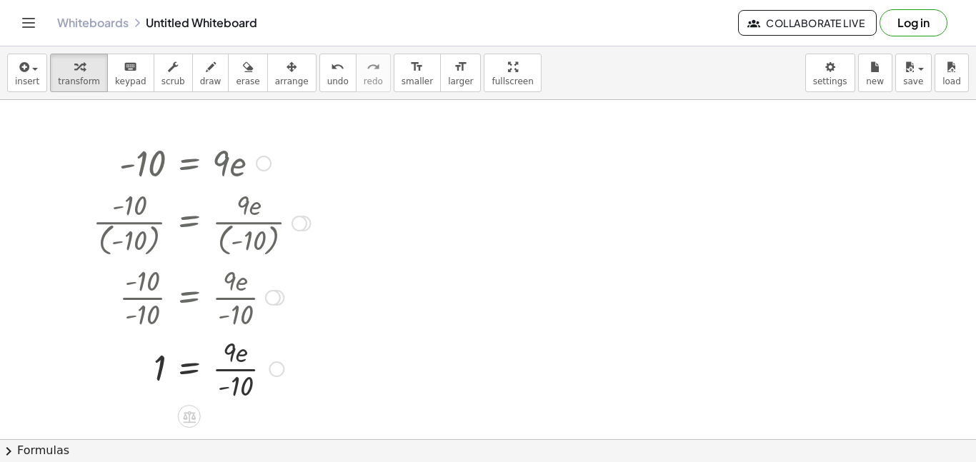
click at [235, 378] on div at bounding box center [201, 367] width 231 height 71
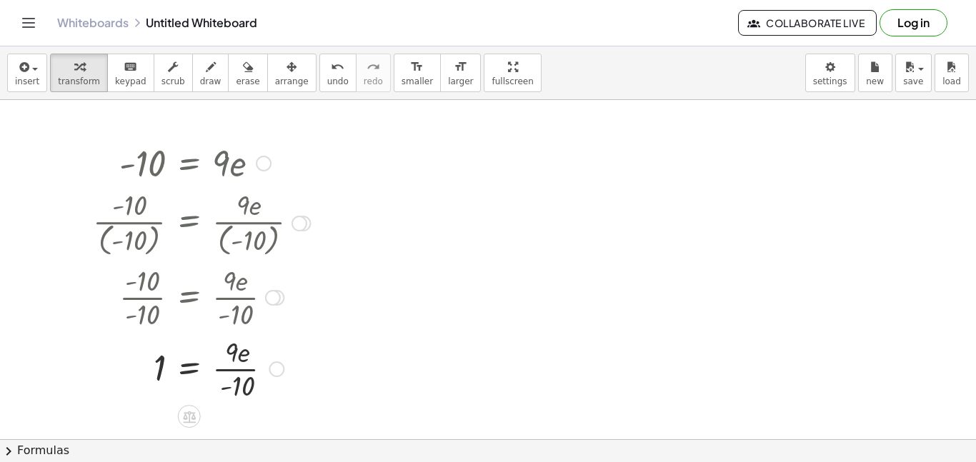
click at [235, 378] on div at bounding box center [201, 367] width 231 height 71
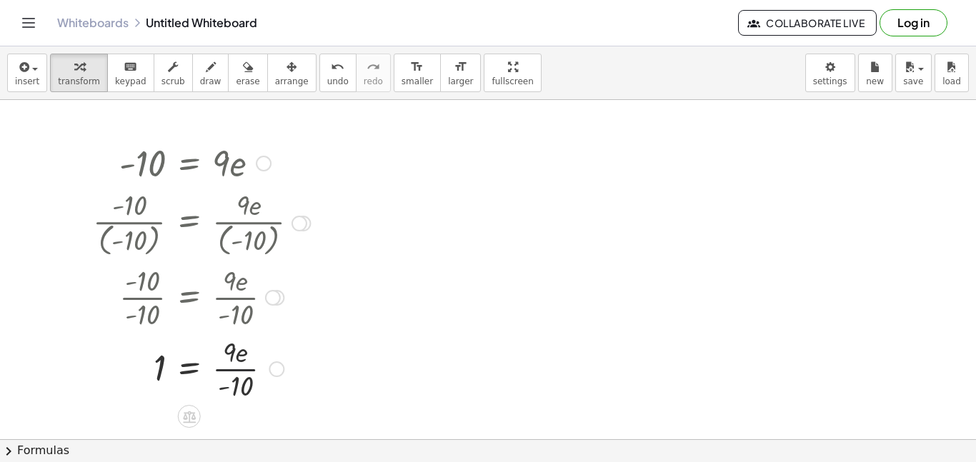
click at [235, 378] on div at bounding box center [201, 367] width 231 height 71
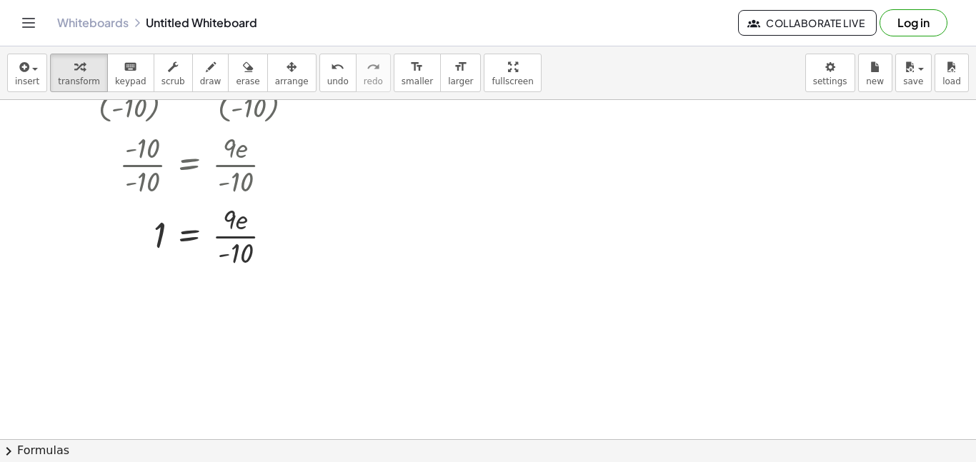
scroll to position [134, 0]
click at [269, 201] on div at bounding box center [201, 233] width 231 height 71
click at [115, 85] on span "keypad" at bounding box center [130, 81] width 31 height 10
click at [87, 84] on span "transform" at bounding box center [79, 81] width 42 height 10
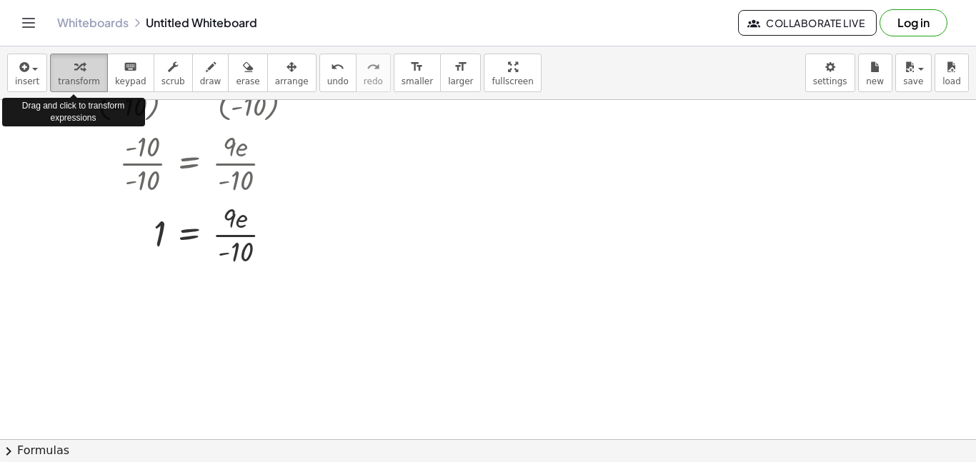
click at [87, 84] on span "transform" at bounding box center [79, 81] width 42 height 10
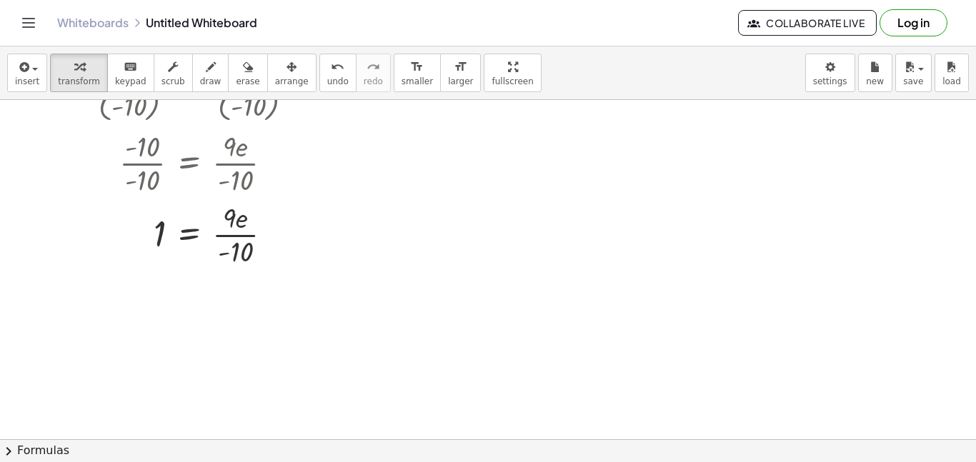
click at [235, 278] on div at bounding box center [488, 352] width 976 height 772
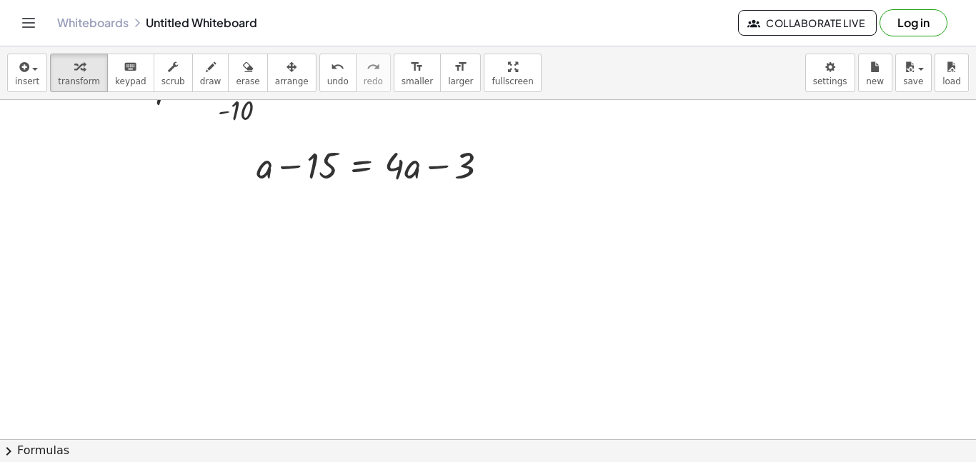
scroll to position [283, 0]
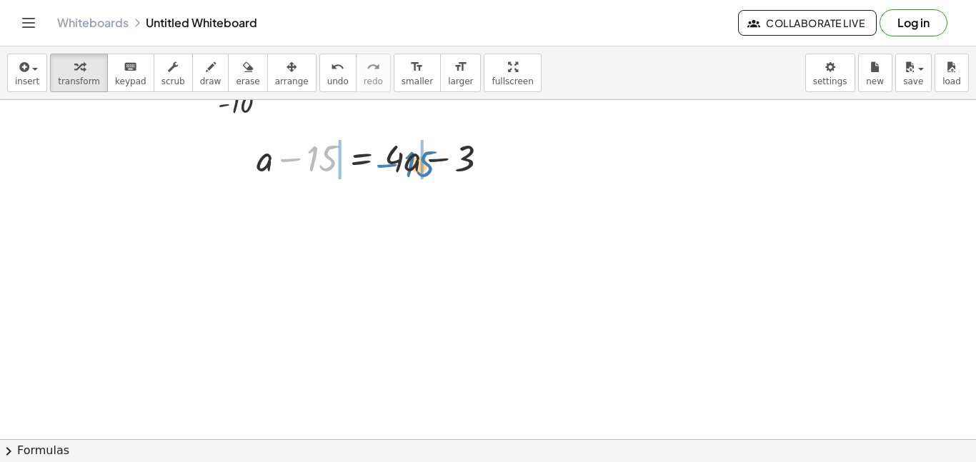
drag, startPoint x: 310, startPoint y: 161, endPoint x: 406, endPoint y: 166, distance: 95.9
click at [406, 166] on div at bounding box center [377, 157] width 257 height 49
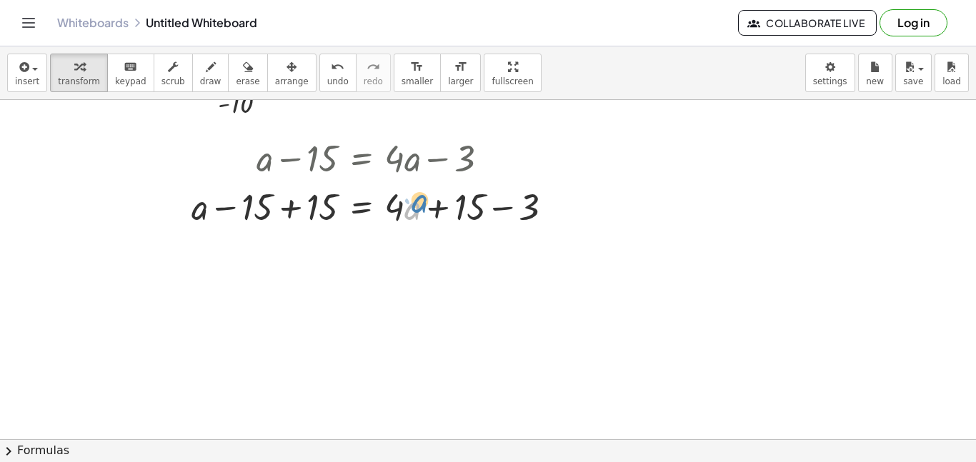
drag, startPoint x: 412, startPoint y: 214, endPoint x: 415, endPoint y: 207, distance: 7.4
click at [415, 207] on div at bounding box center [377, 205] width 387 height 49
click at [319, 86] on button "undo undo" at bounding box center [337, 73] width 37 height 39
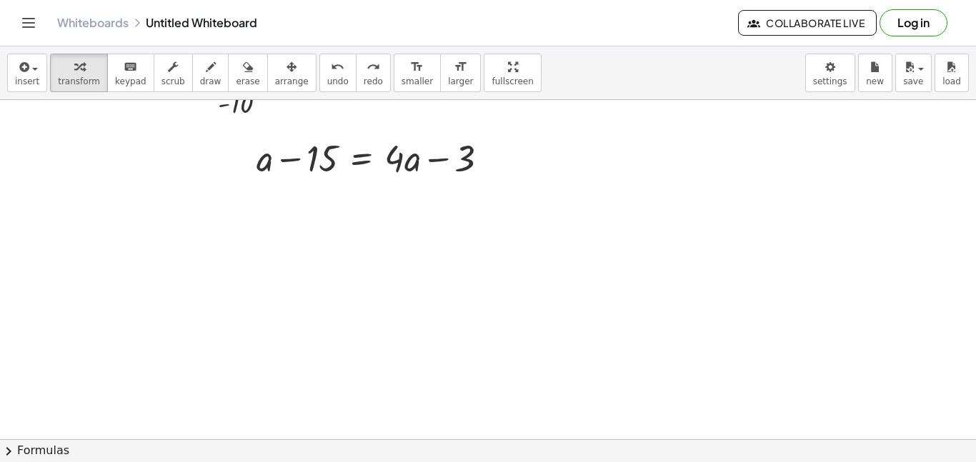
click at [512, 234] on div at bounding box center [488, 203] width 976 height 772
click at [616, 259] on div at bounding box center [663, 262] width 274 height 49
click at [594, 268] on div at bounding box center [663, 262] width 274 height 49
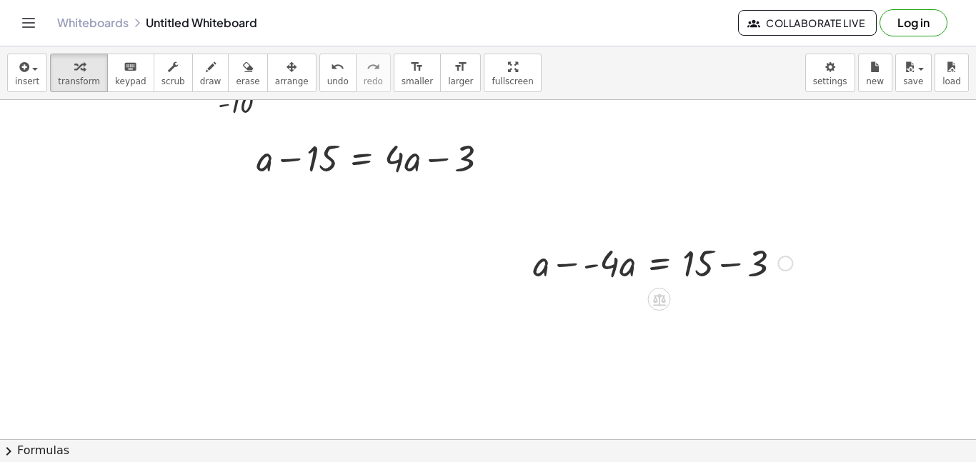
click at [584, 268] on div at bounding box center [663, 262] width 274 height 49
click at [624, 274] on div at bounding box center [663, 262] width 274 height 49
click at [535, 279] on div at bounding box center [663, 262] width 274 height 49
click at [537, 270] on div at bounding box center [663, 262] width 274 height 49
click at [540, 272] on div at bounding box center [663, 262] width 274 height 49
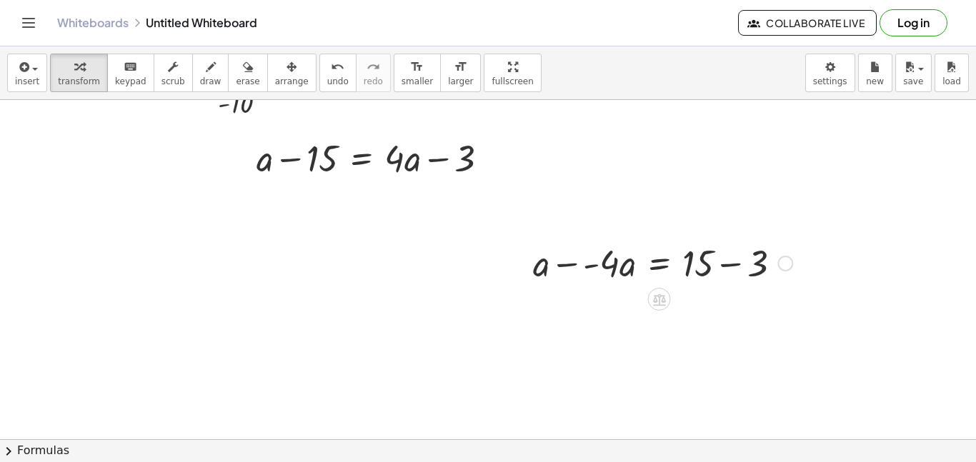
click at [540, 272] on div at bounding box center [663, 262] width 274 height 49
click at [626, 274] on div at bounding box center [663, 262] width 274 height 49
click at [730, 266] on div at bounding box center [663, 262] width 274 height 49
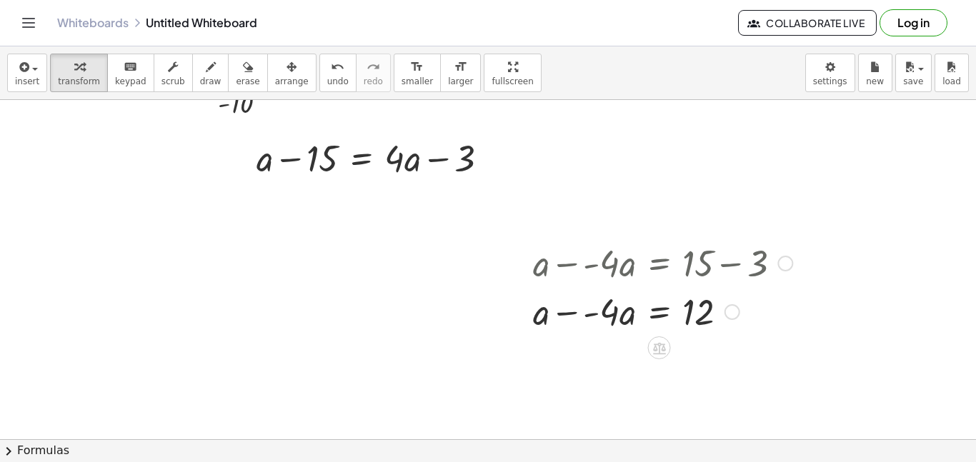
click at [594, 308] on div at bounding box center [663, 310] width 274 height 49
click at [610, 318] on div at bounding box center [663, 310] width 274 height 49
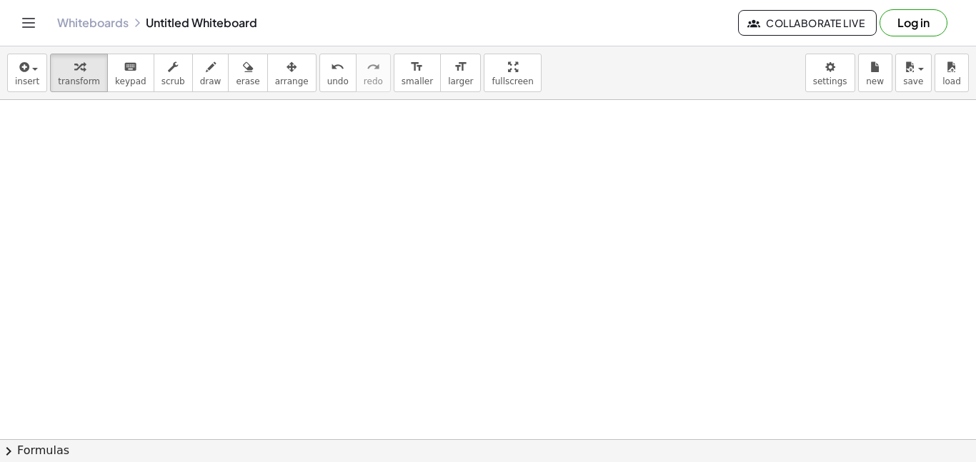
scroll to position [564, 0]
click at [419, 205] on div at bounding box center [488, 45] width 976 height 1018
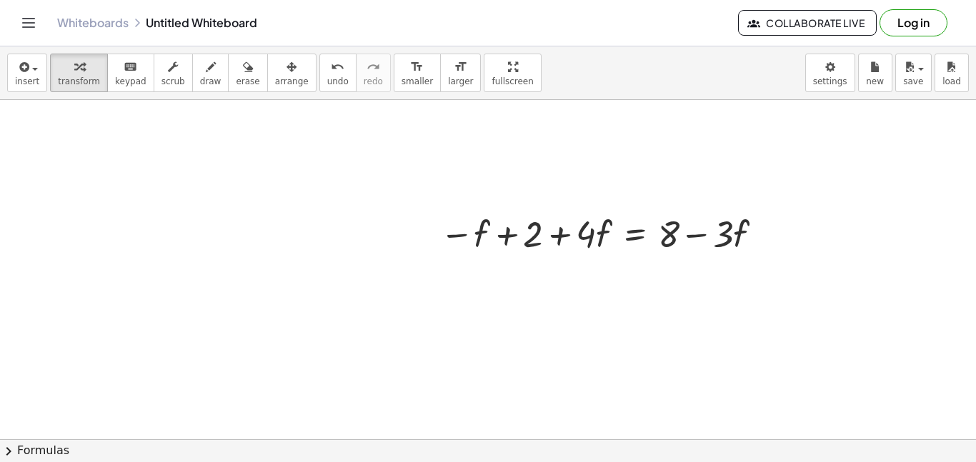
click at [589, 312] on div at bounding box center [488, 45] width 976 height 1018
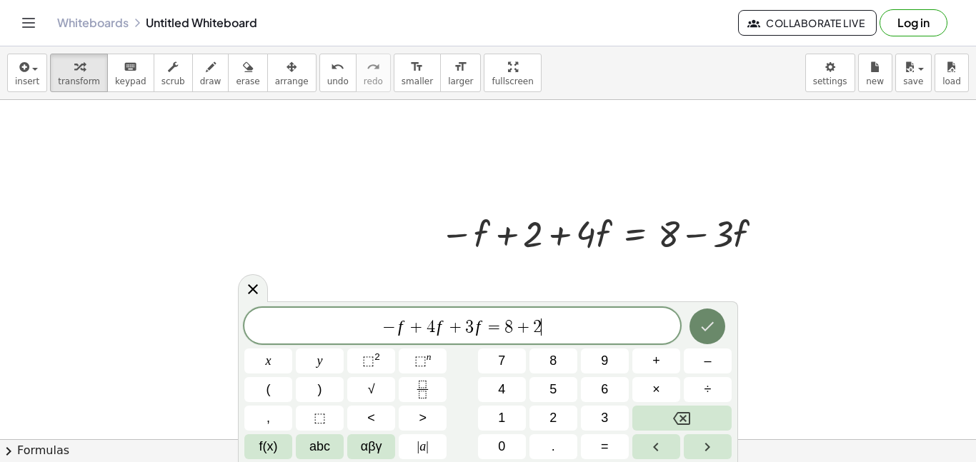
click at [709, 329] on icon "Done" at bounding box center [707, 326] width 17 height 17
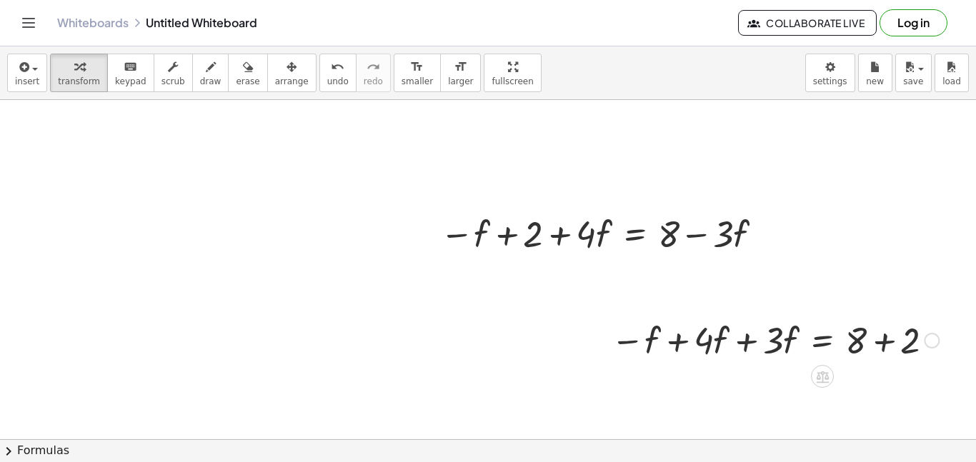
click at [880, 332] on div at bounding box center [775, 339] width 342 height 49
click at [880, 332] on div at bounding box center [753, 339] width 298 height 49
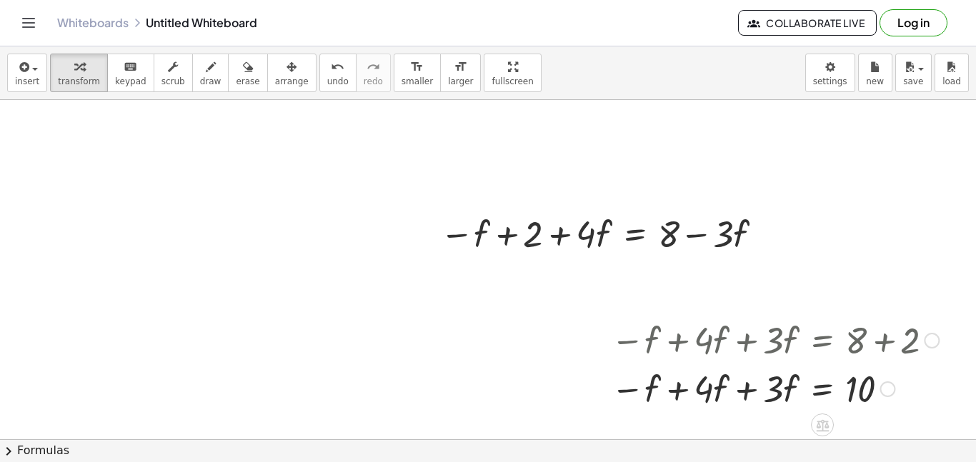
click at [750, 390] on div at bounding box center [775, 388] width 342 height 49
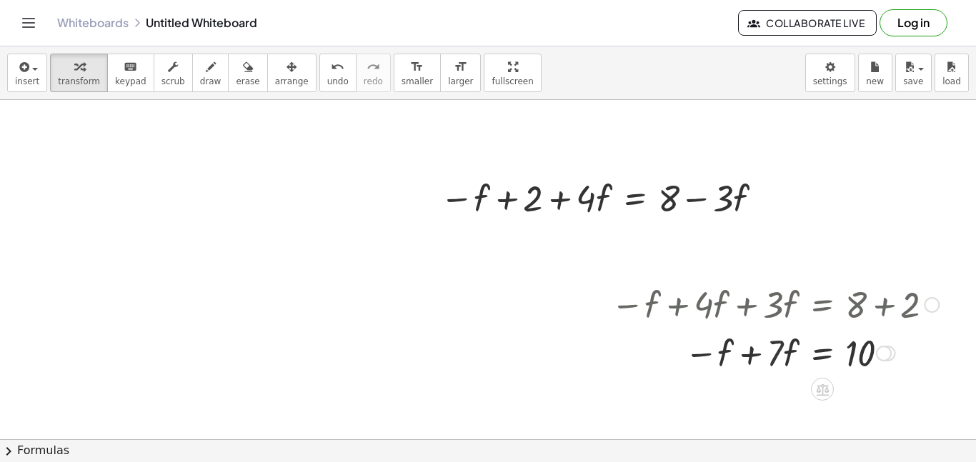
scroll to position [605, 0]
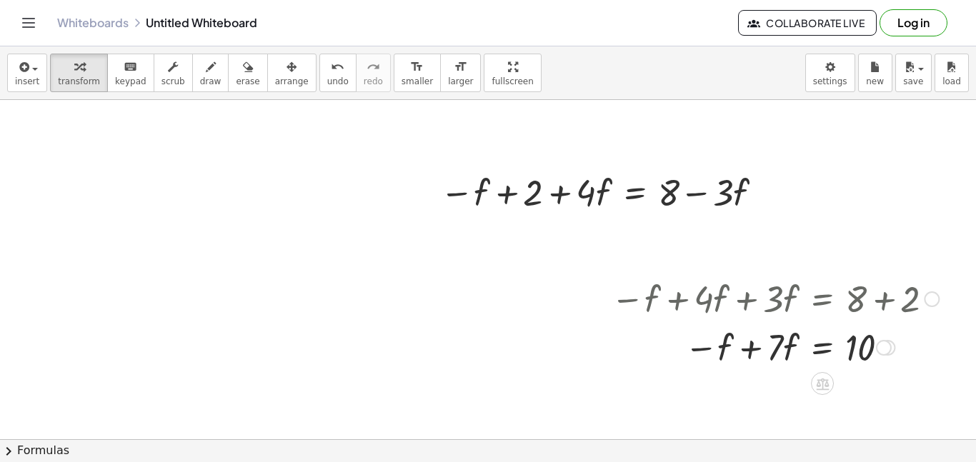
click at [748, 343] on div at bounding box center [775, 346] width 342 height 49
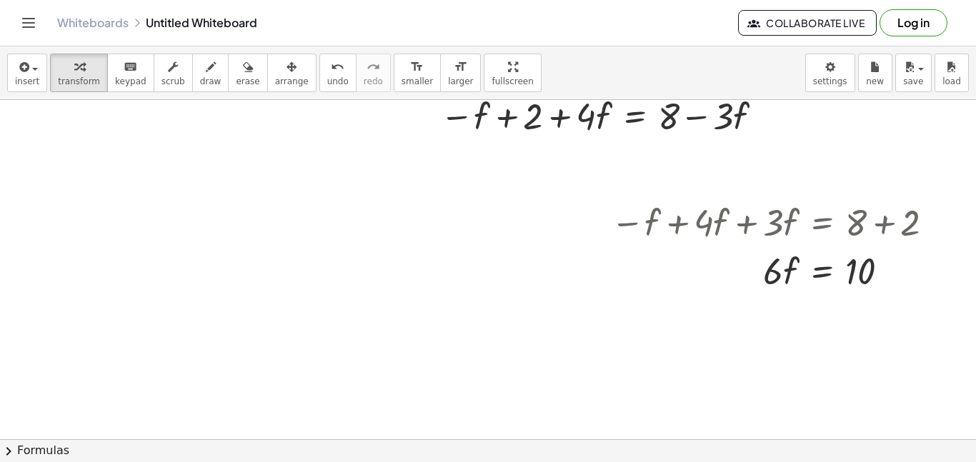
scroll to position [682, 0]
click at [828, 300] on icon at bounding box center [822, 306] width 15 height 15
click at [853, 310] on span "÷" at bounding box center [851, 307] width 8 height 21
click at [782, 290] on div at bounding box center [773, 269] width 332 height 49
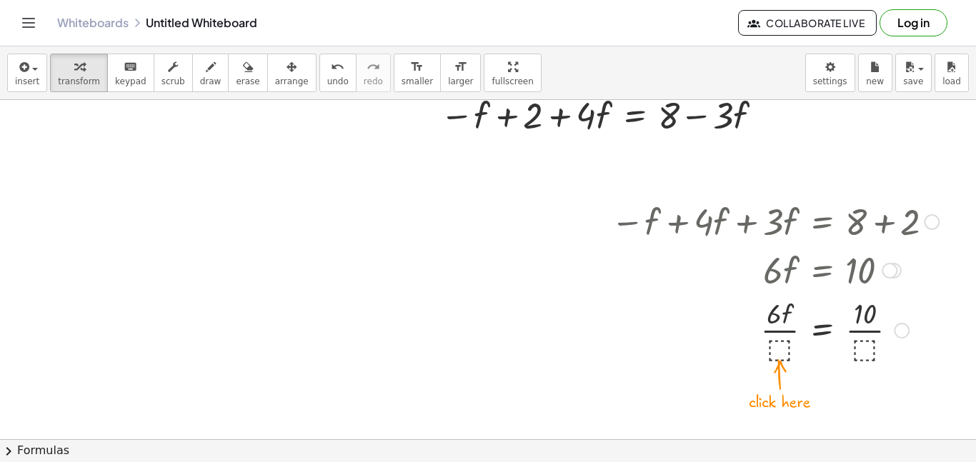
click at [870, 349] on div at bounding box center [775, 329] width 342 height 71
click at [867, 349] on div at bounding box center [775, 329] width 342 height 71
click at [787, 342] on div at bounding box center [785, 329] width 363 height 71
click at [787, 342] on div at bounding box center [785, 329] width 363 height 47
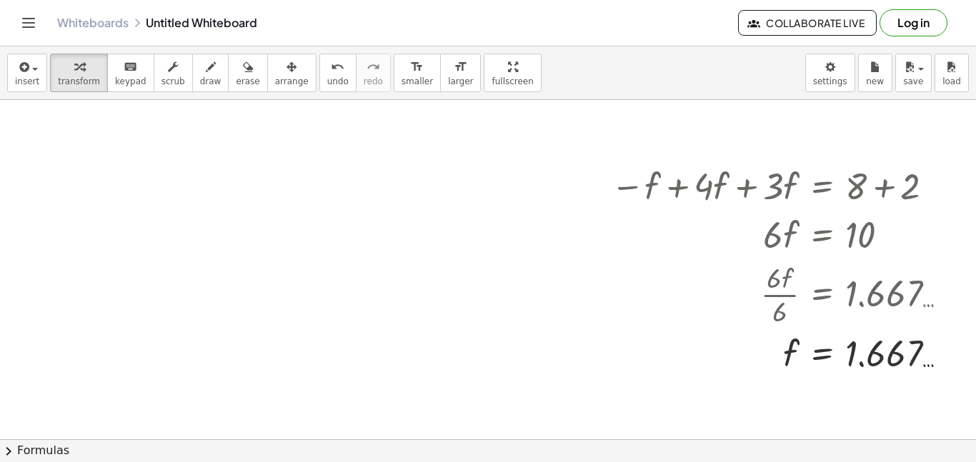
scroll to position [719, 0]
click at [202, 219] on div at bounding box center [488, 59] width 976 height 1357
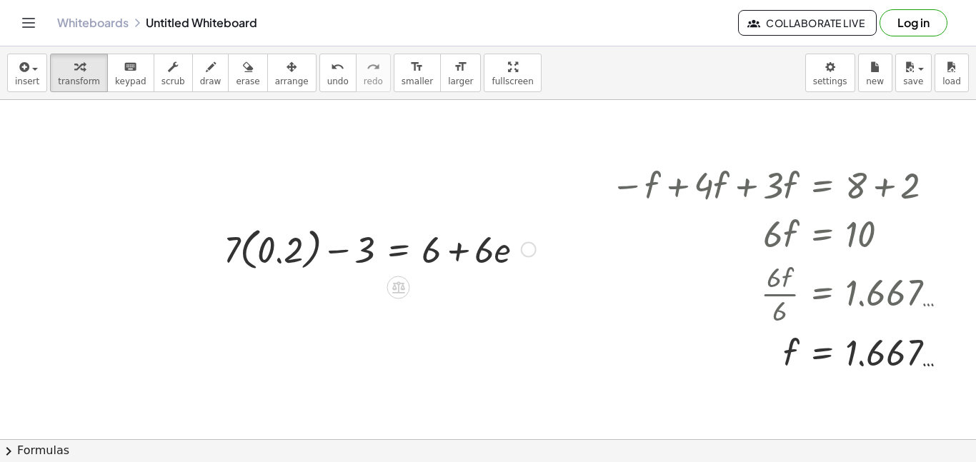
click at [294, 244] on div at bounding box center [379, 248] width 327 height 52
click at [309, 248] on div at bounding box center [393, 248] width 299 height 49
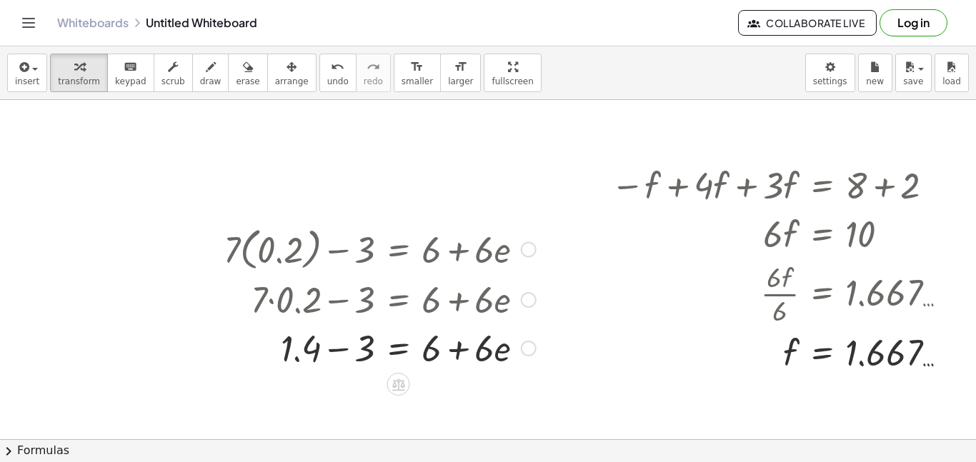
click at [362, 351] on div at bounding box center [379, 347] width 327 height 49
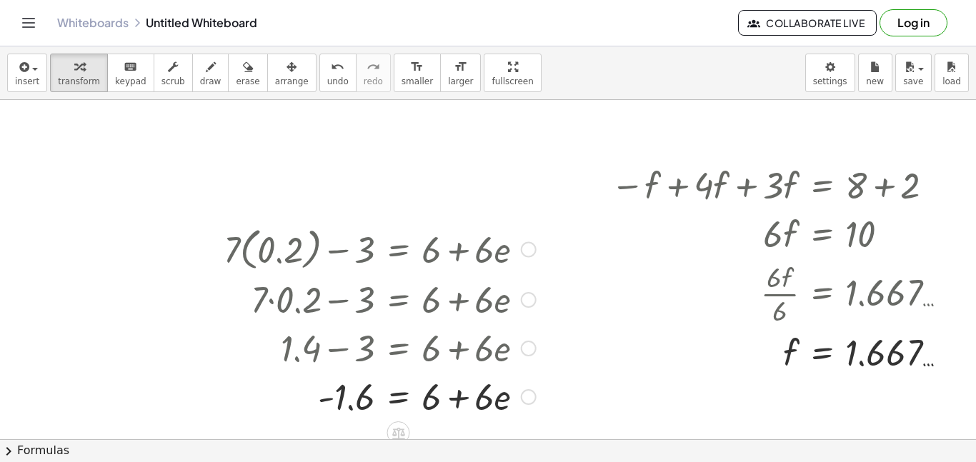
click at [483, 354] on div at bounding box center [361, 347] width 364 height 49
click at [453, 402] on div at bounding box center [379, 396] width 327 height 49
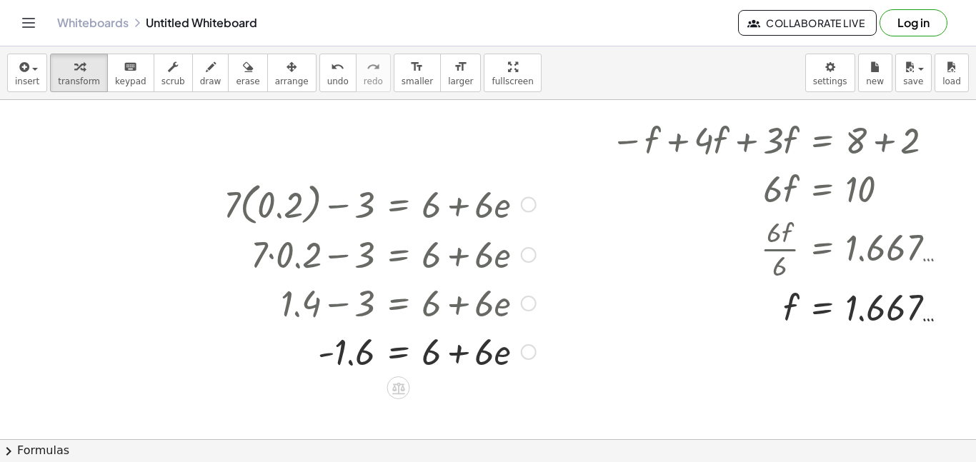
scroll to position [770, 0]
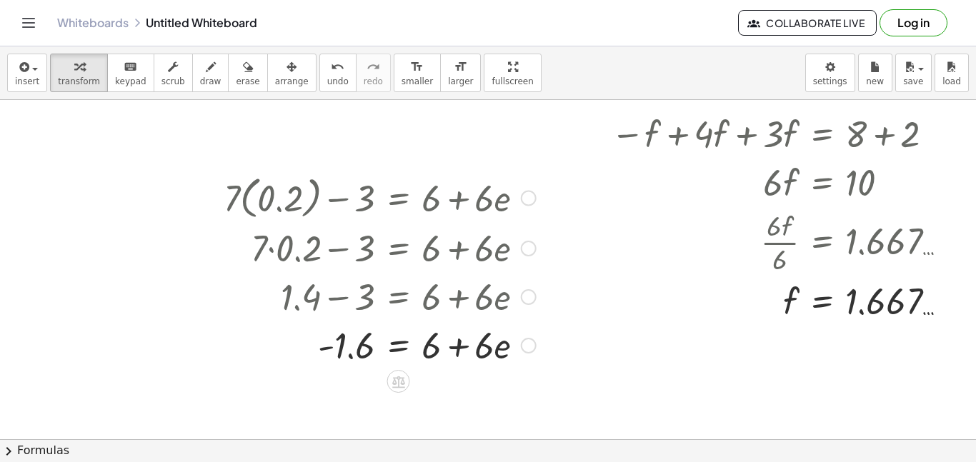
click at [482, 349] on div at bounding box center [379, 344] width 327 height 49
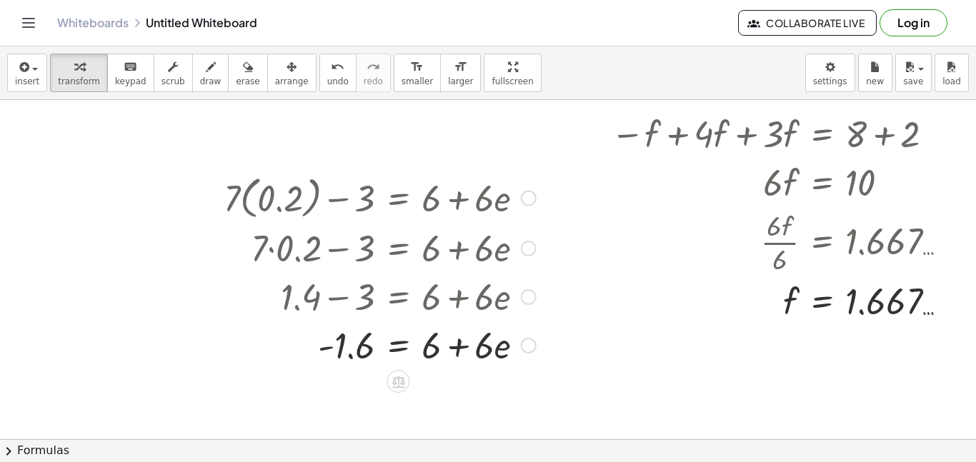
click at [482, 349] on div at bounding box center [379, 344] width 327 height 49
click at [422, 350] on div at bounding box center [379, 344] width 327 height 49
click at [439, 351] on div at bounding box center [379, 344] width 327 height 49
click at [457, 349] on div at bounding box center [379, 344] width 327 height 49
click at [354, 349] on div at bounding box center [379, 344] width 327 height 49
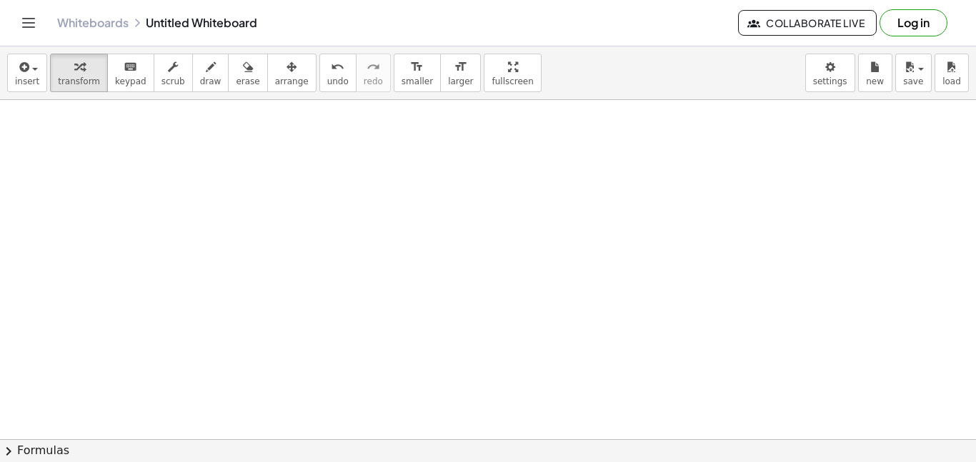
scroll to position [1172, 0]
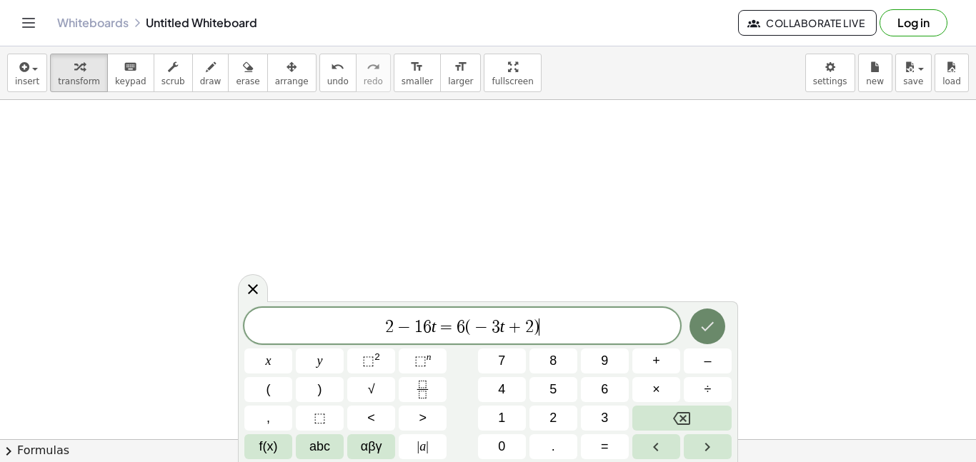
click at [707, 327] on icon "Done" at bounding box center [707, 326] width 17 height 17
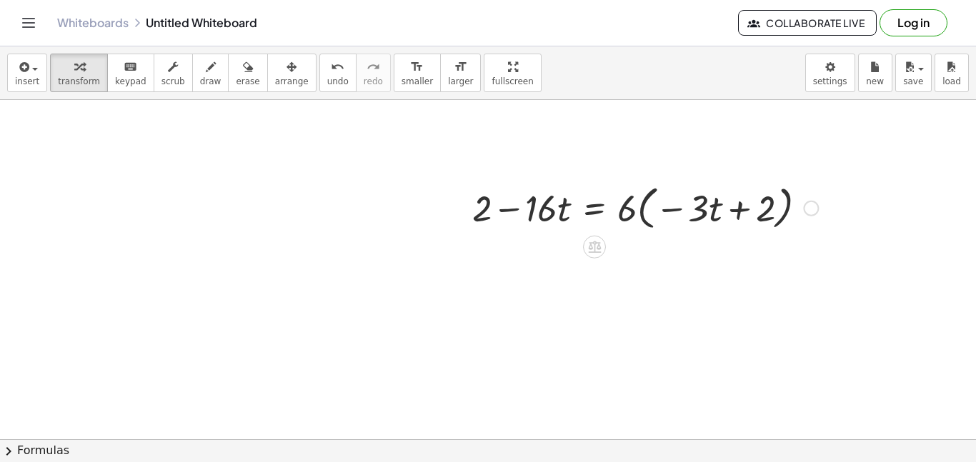
scroll to position [1250, 0]
click at [625, 208] on div at bounding box center [645, 204] width 360 height 54
click at [687, 208] on div at bounding box center [645, 204] width 360 height 54
click at [637, 215] on div at bounding box center [645, 204] width 360 height 54
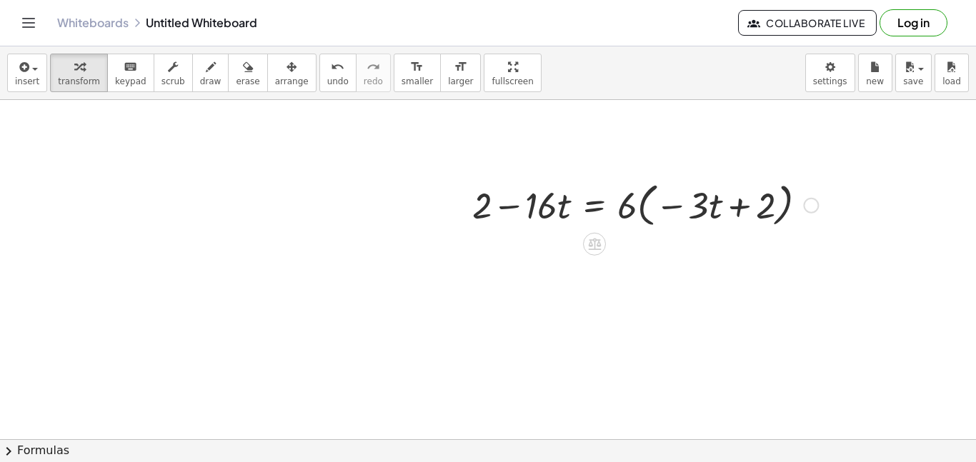
click at [637, 215] on div at bounding box center [645, 204] width 360 height 54
click at [688, 208] on div at bounding box center [645, 204] width 360 height 54
click at [727, 205] on div at bounding box center [645, 204] width 360 height 54
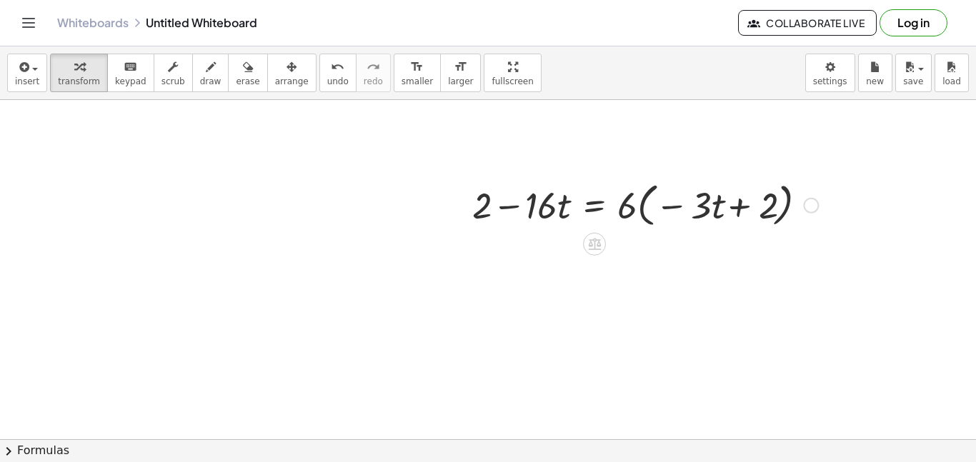
click at [727, 205] on div at bounding box center [645, 204] width 360 height 54
click at [633, 212] on div at bounding box center [645, 204] width 360 height 54
click at [637, 201] on div at bounding box center [645, 204] width 360 height 54
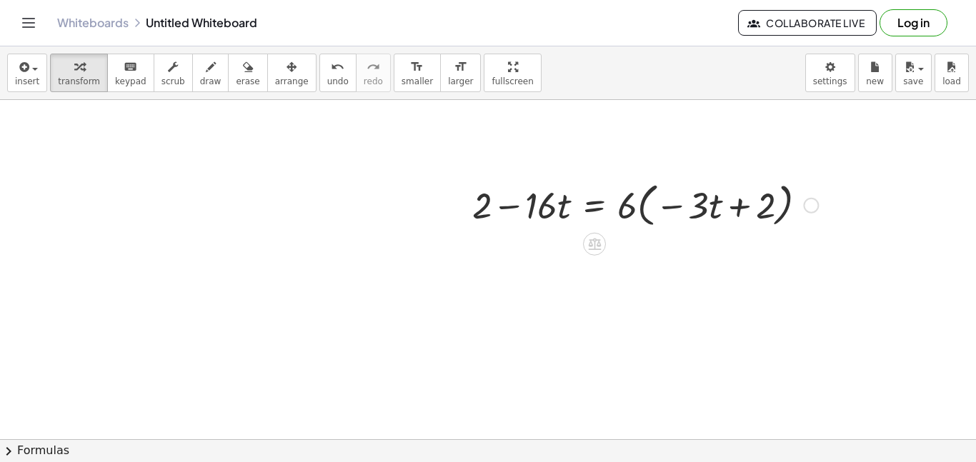
click at [637, 201] on div at bounding box center [645, 204] width 360 height 54
click at [637, 204] on div at bounding box center [645, 204] width 360 height 54
click at [630, 208] on div at bounding box center [645, 204] width 360 height 54
drag, startPoint x: 630, startPoint y: 214, endPoint x: 706, endPoint y: 204, distance: 76.4
click at [706, 204] on div at bounding box center [645, 204] width 360 height 54
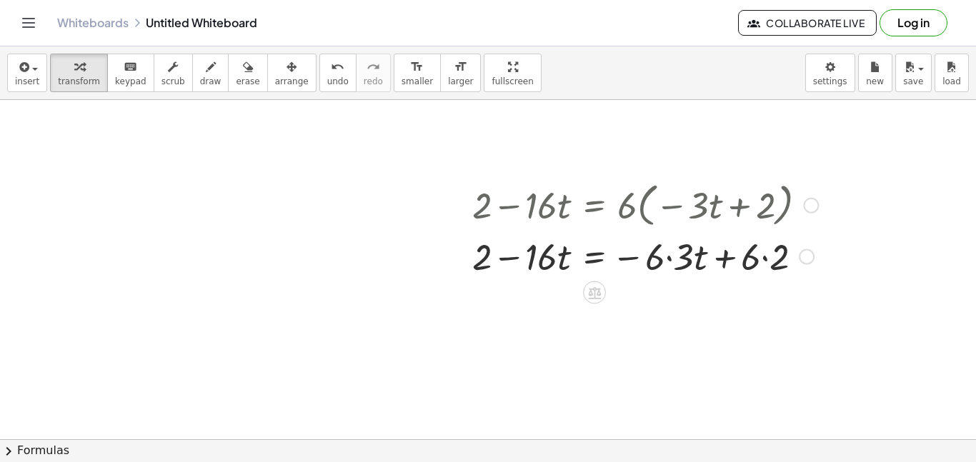
click at [714, 259] on div at bounding box center [645, 255] width 360 height 49
click at [677, 264] on div at bounding box center [645, 255] width 360 height 49
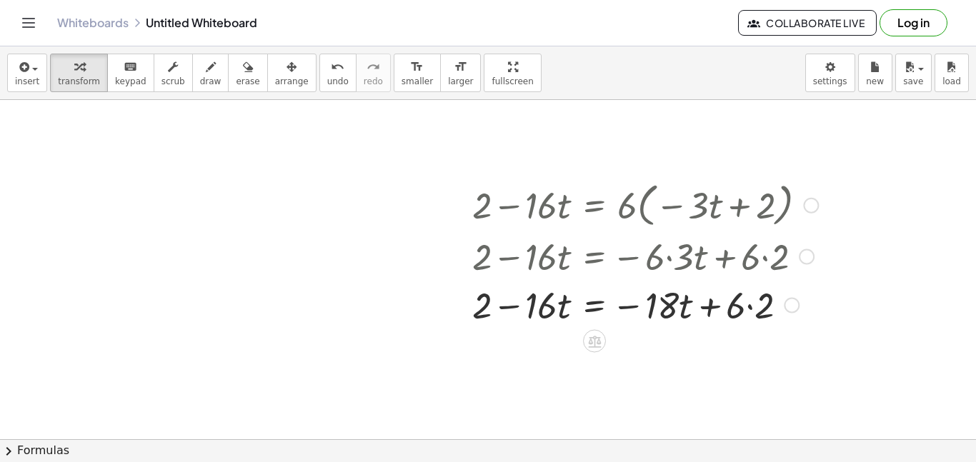
click at [754, 313] on div at bounding box center [645, 304] width 360 height 49
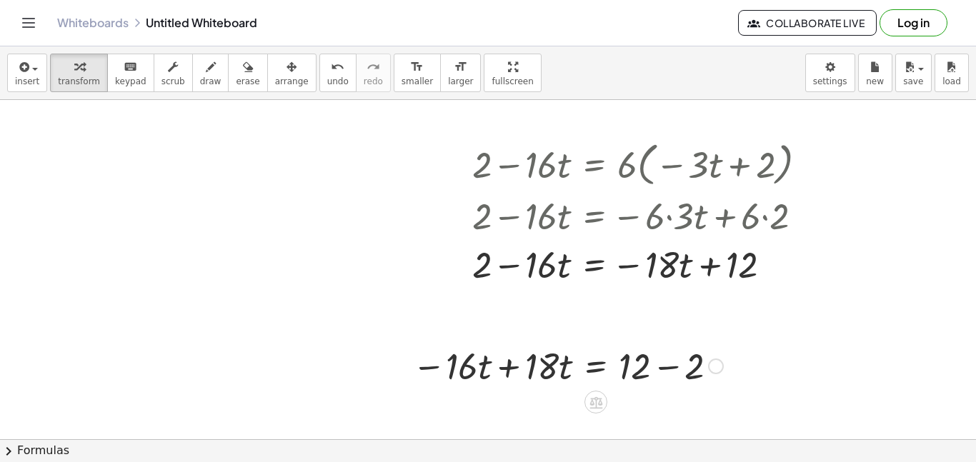
click at [525, 364] on div at bounding box center [567, 365] width 325 height 49
click at [672, 368] on div at bounding box center [567, 365] width 325 height 49
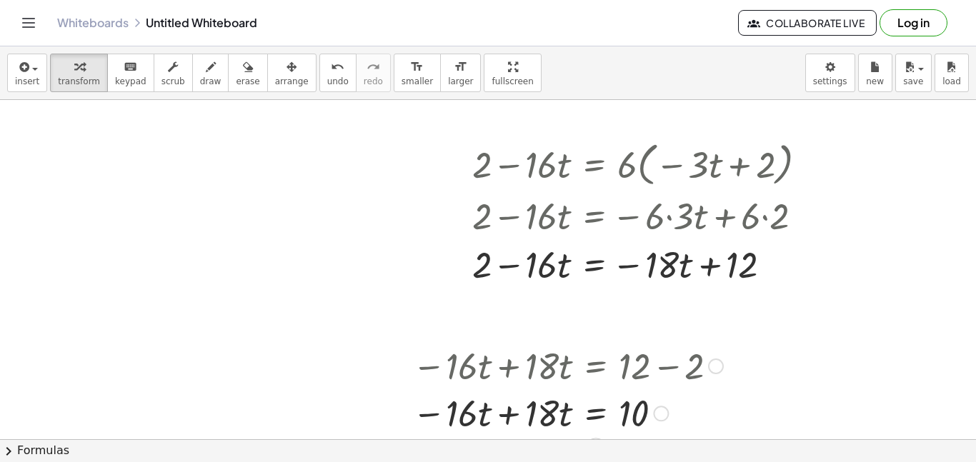
click at [511, 374] on div at bounding box center [567, 365] width 325 height 49
click at [507, 420] on div at bounding box center [567, 413] width 325 height 49
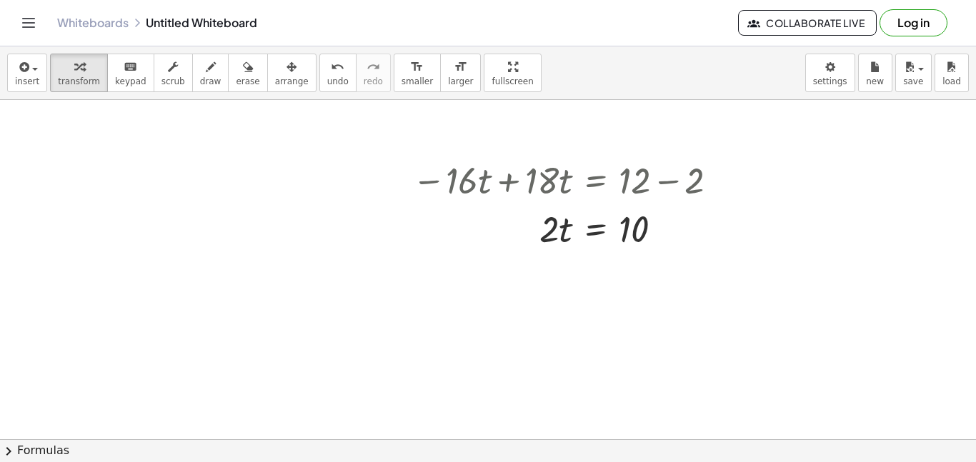
scroll to position [1477, 0]
click at [597, 266] on icon at bounding box center [595, 265] width 13 height 12
click at [629, 259] on div "÷" at bounding box center [624, 264] width 23 height 23
click at [629, 259] on div at bounding box center [567, 226] width 325 height 71
click at [634, 302] on div at bounding box center [567, 286] width 325 height 71
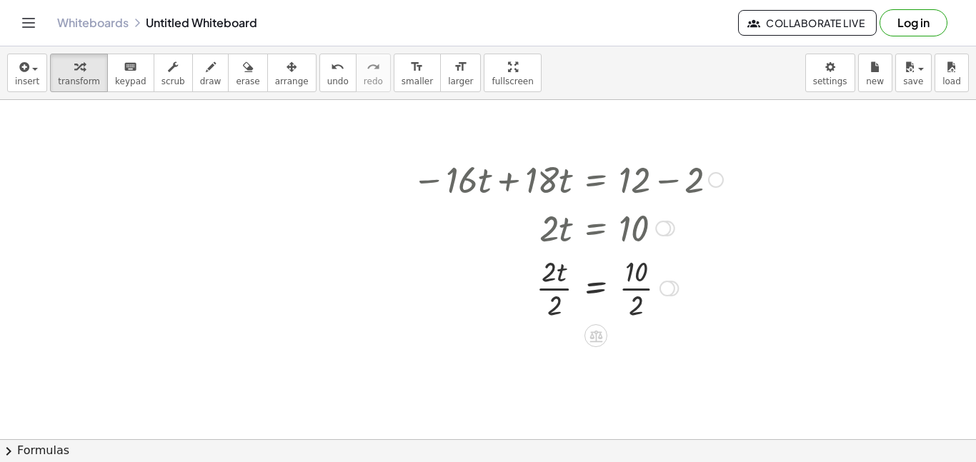
click at [634, 302] on div at bounding box center [567, 286] width 325 height 71
click at [561, 297] on div at bounding box center [575, 286] width 340 height 71
click at [555, 367] on div at bounding box center [567, 358] width 325 height 71
click at [555, 367] on div at bounding box center [567, 358] width 325 height 47
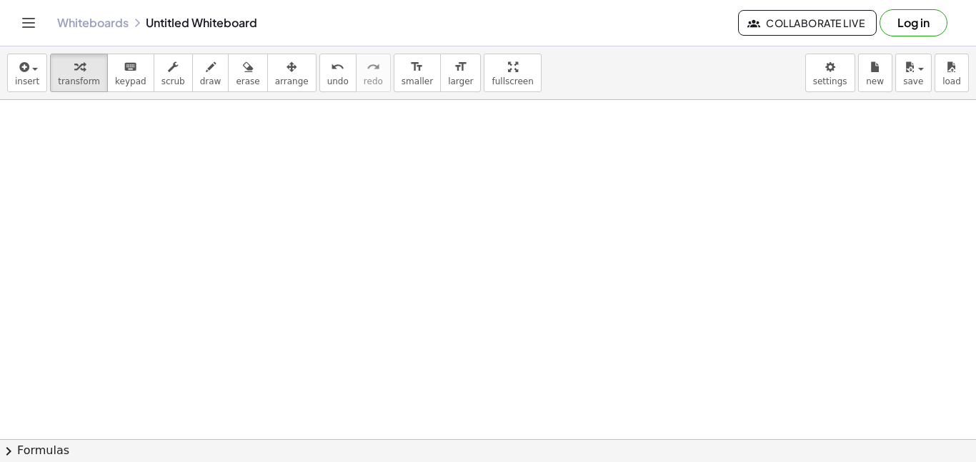
scroll to position [1753, 0]
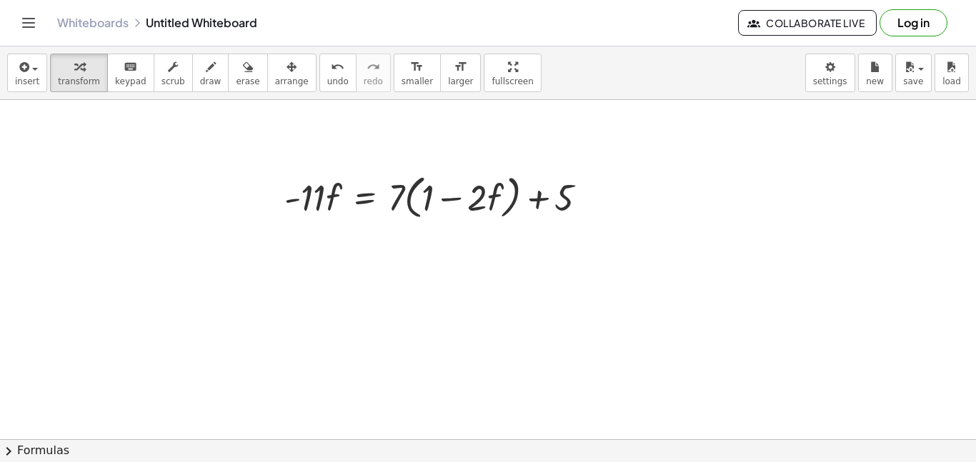
scroll to position [1820, 0]
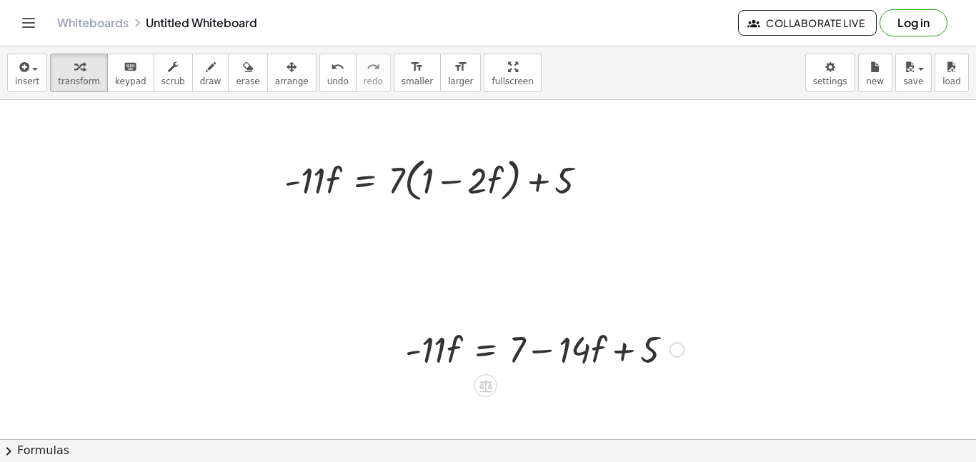
scroll to position [1834, 0]
drag, startPoint x: 603, startPoint y: 367, endPoint x: 606, endPoint y: 374, distance: 8.4
click at [606, 374] on div "· f · - 11 · f = + 7 − · 14 · f + 5" at bounding box center [540, 350] width 312 height 56
drag, startPoint x: 678, startPoint y: 349, endPoint x: 621, endPoint y: 246, distance: 117.7
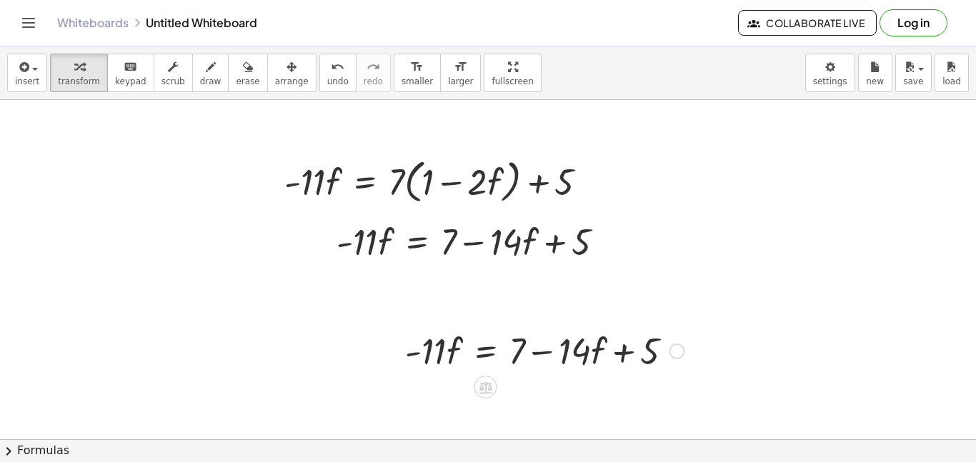
click at [624, 375] on div "· - 11 · f = + 7 − · 14 · f + 5" at bounding box center [540, 350] width 312 height 56
click at [462, 327] on div at bounding box center [545, 350] width 294 height 49
click at [675, 349] on div at bounding box center [677, 352] width 16 height 16
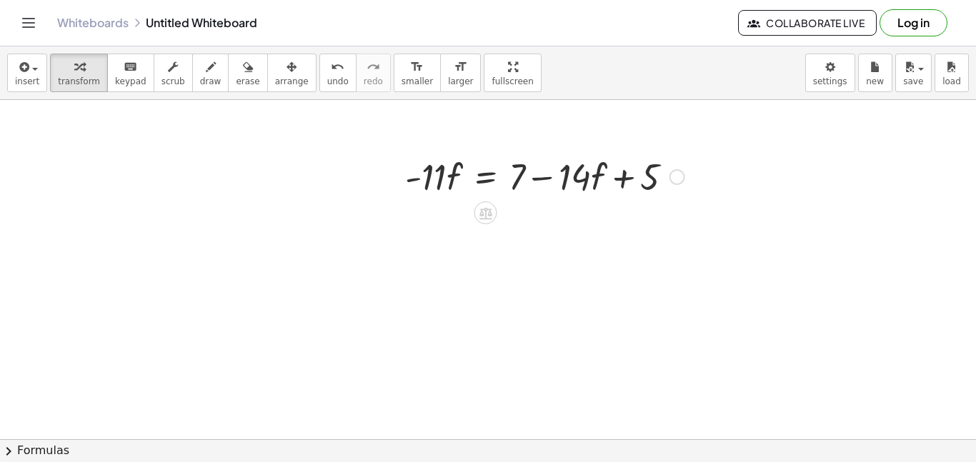
scroll to position [2013, 0]
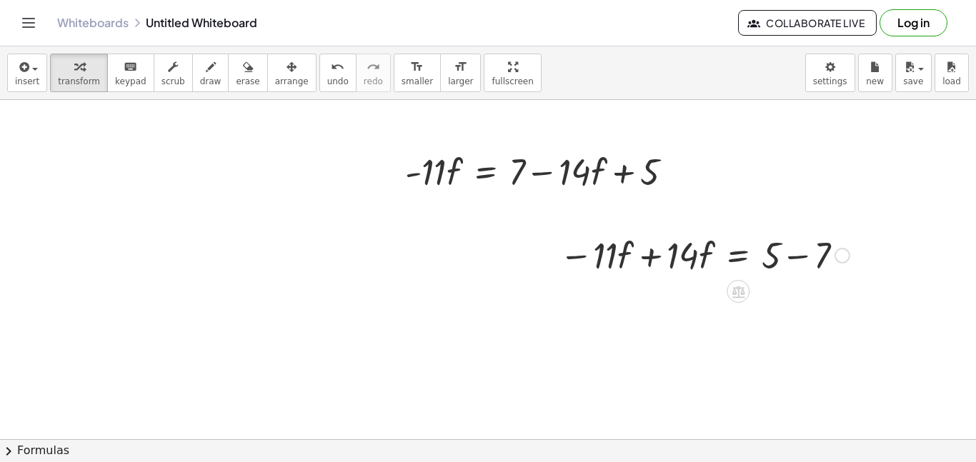
click at [671, 259] on div at bounding box center [704, 254] width 304 height 49
click at [636, 259] on div at bounding box center [704, 254] width 304 height 49
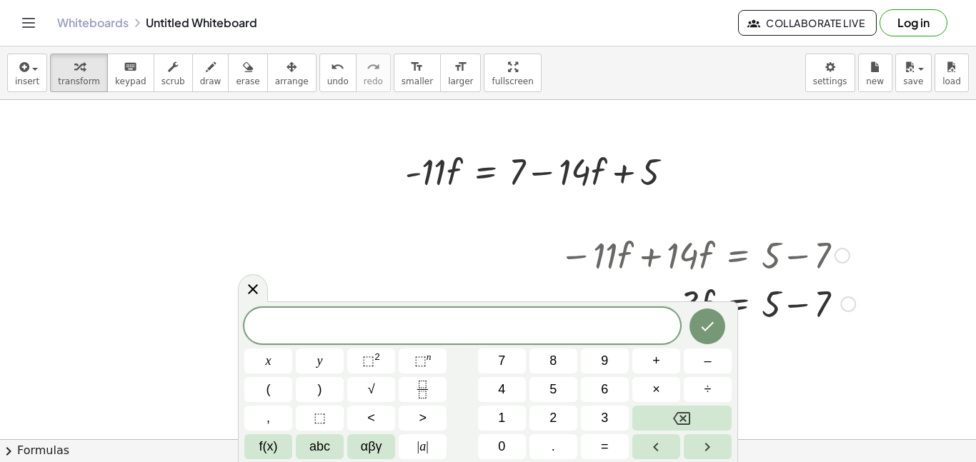
click at [788, 304] on div at bounding box center [707, 303] width 310 height 49
click at [738, 304] on div "· f = · 3 - 2" at bounding box center [738, 304] width 0 height 0
click at [264, 281] on div at bounding box center [253, 288] width 30 height 28
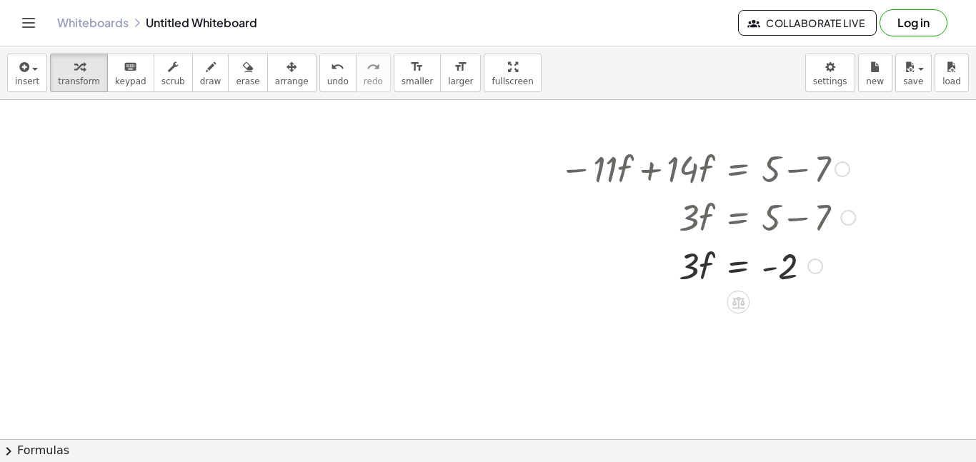
scroll to position [2108, 0]
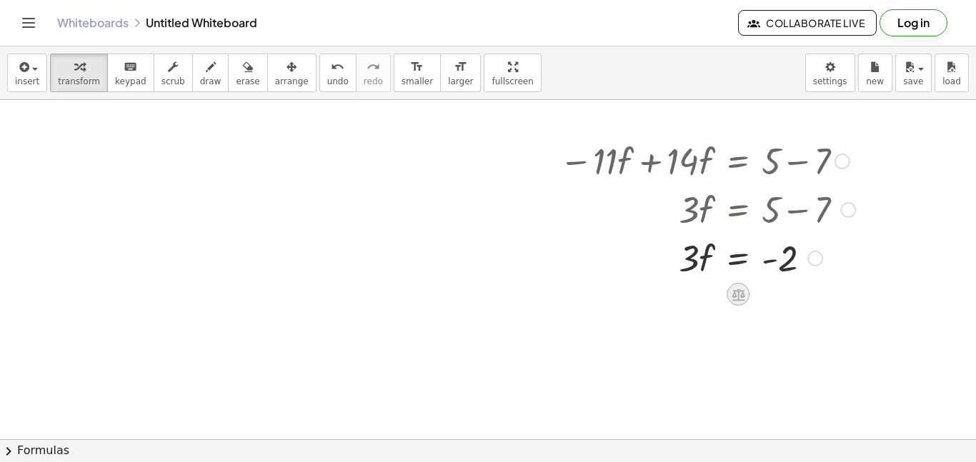
click at [731, 287] on icon at bounding box center [738, 294] width 15 height 15
click at [765, 299] on span "÷" at bounding box center [767, 294] width 8 height 21
click at [778, 342] on div at bounding box center [707, 316] width 310 height 71
click at [779, 319] on div at bounding box center [707, 316] width 310 height 71
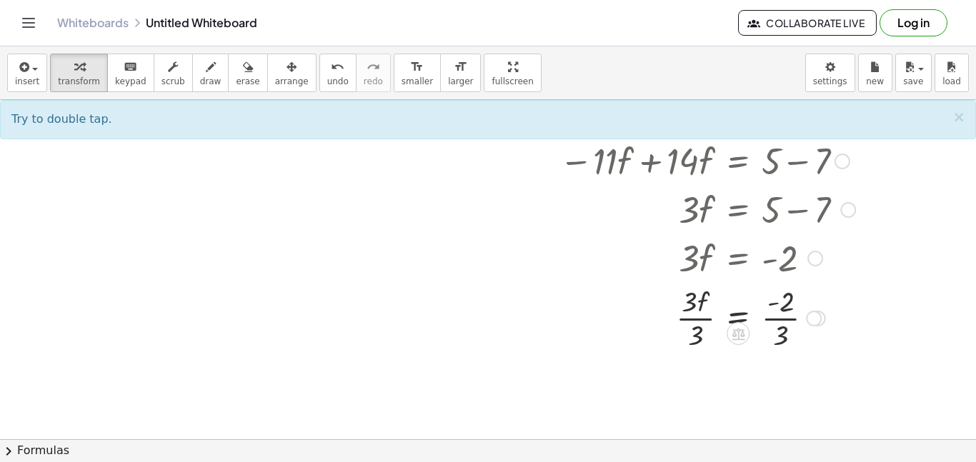
click at [772, 329] on div at bounding box center [707, 316] width 310 height 71
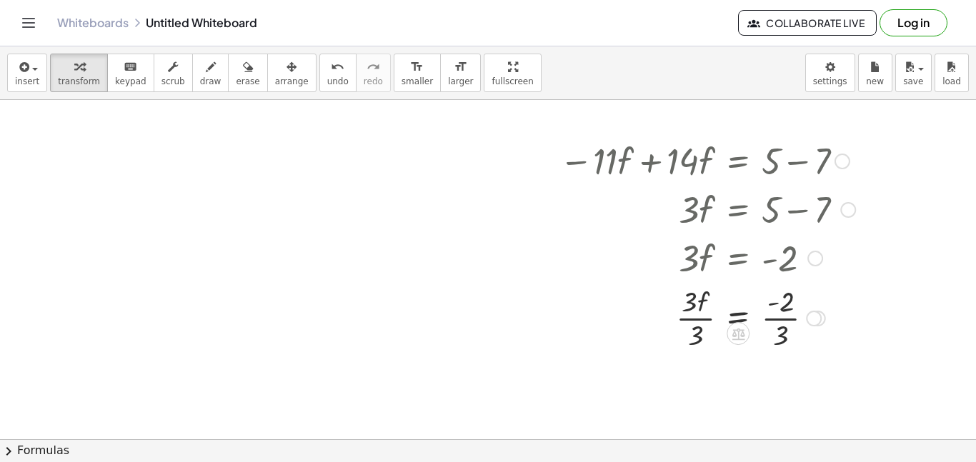
click at [772, 329] on div at bounding box center [707, 316] width 310 height 71
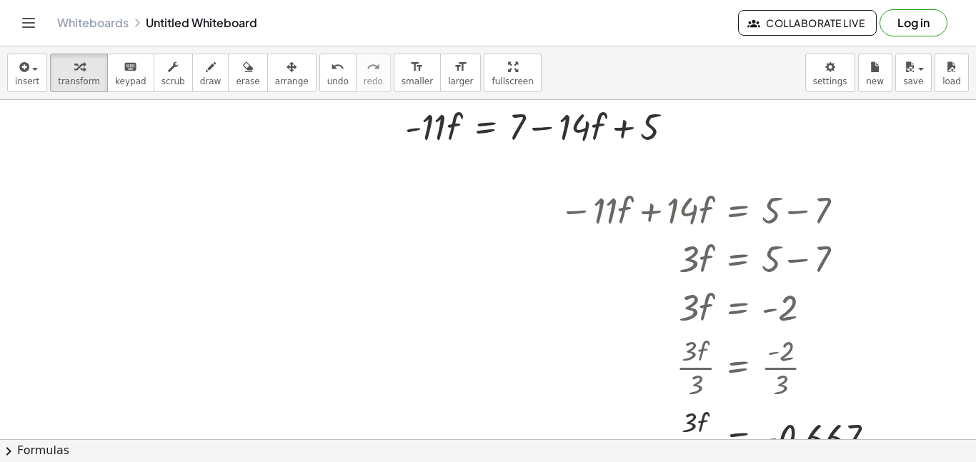
scroll to position [2069, 0]
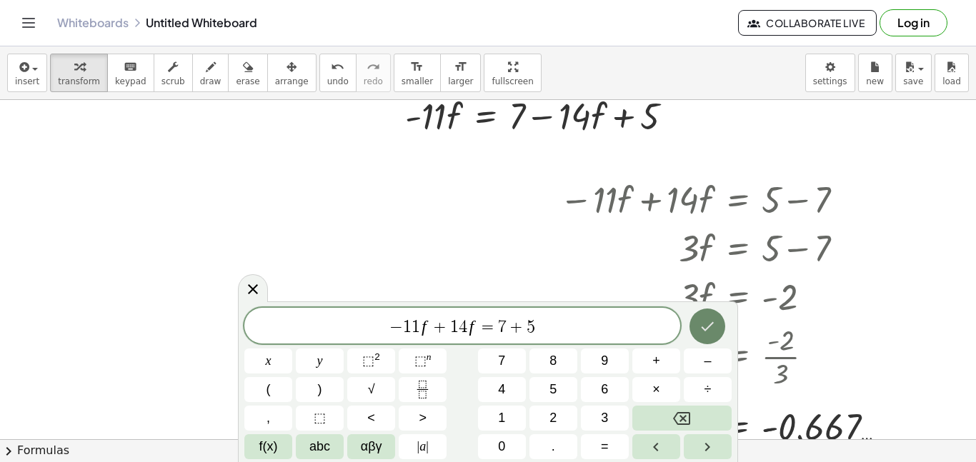
click at [706, 329] on icon "Done" at bounding box center [708, 326] width 13 height 9
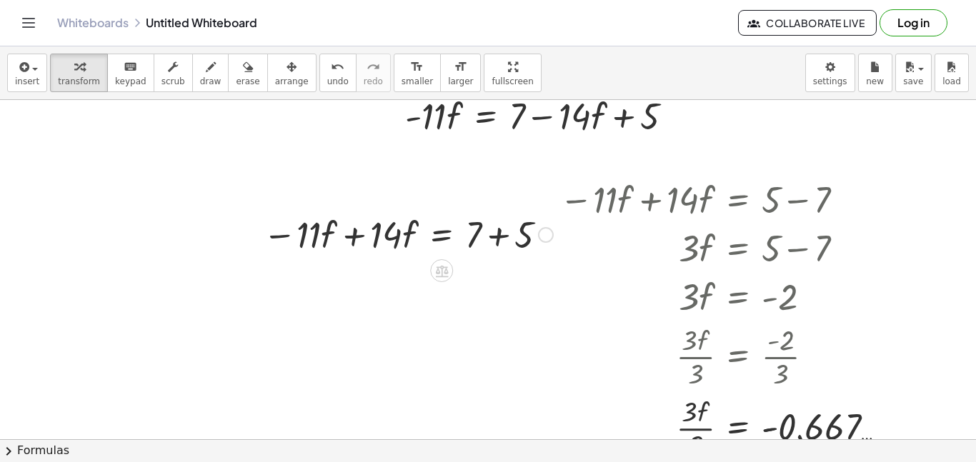
click at [497, 242] on div at bounding box center [408, 233] width 304 height 49
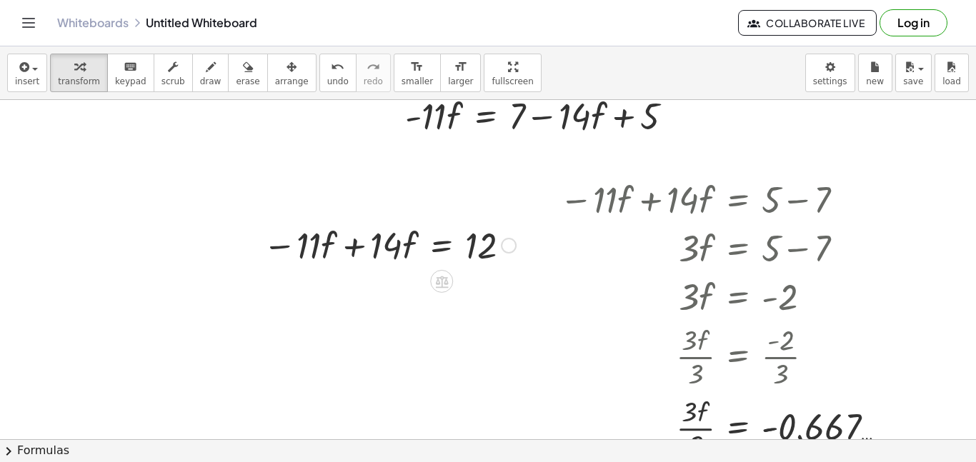
click at [357, 239] on div at bounding box center [408, 233] width 304 height 49
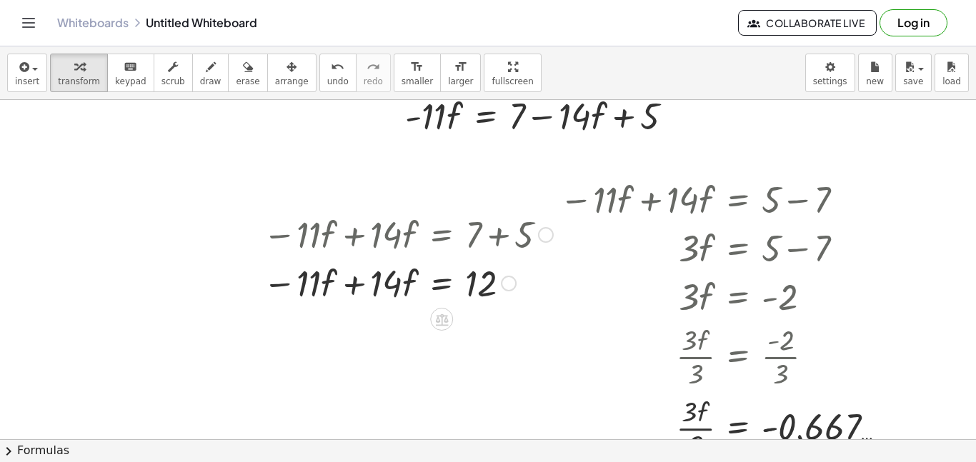
click at [353, 283] on div at bounding box center [408, 282] width 304 height 49
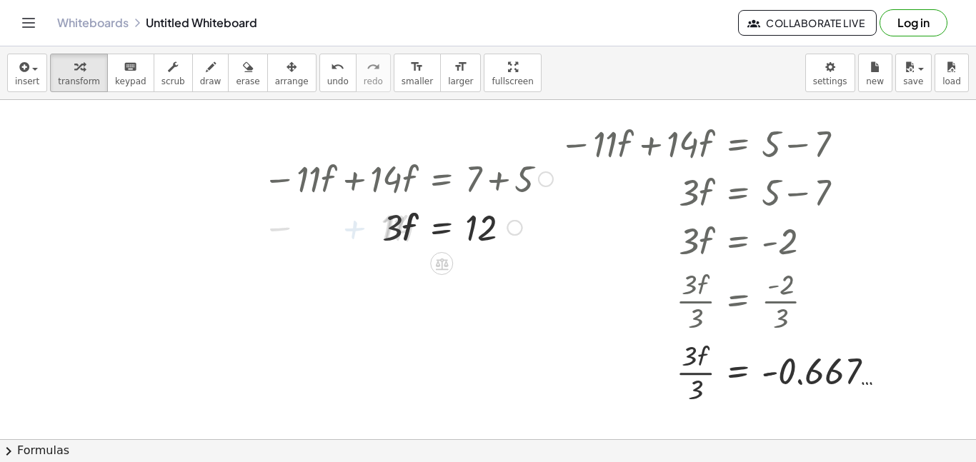
scroll to position [2133, 0]
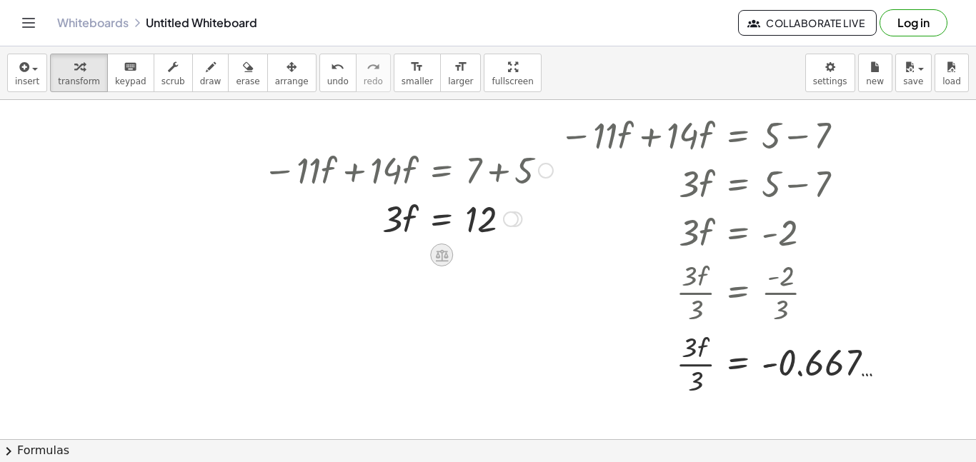
click at [437, 253] on icon at bounding box center [441, 255] width 13 height 12
click at [467, 255] on span "÷" at bounding box center [471, 255] width 8 height 21
click at [480, 243] on div at bounding box center [408, 217] width 304 height 71
click at [476, 200] on div at bounding box center [408, 217] width 304 height 71
click at [483, 224] on div at bounding box center [408, 217] width 304 height 71
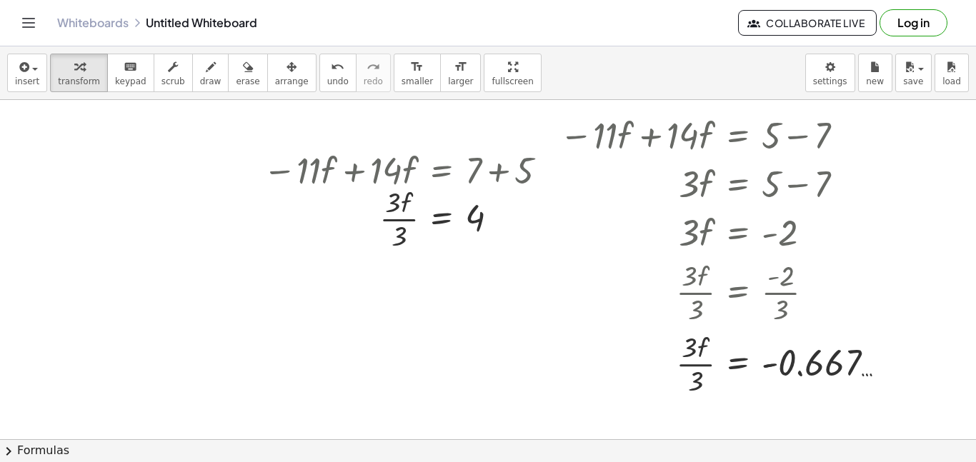
scroll to position [2295, 0]
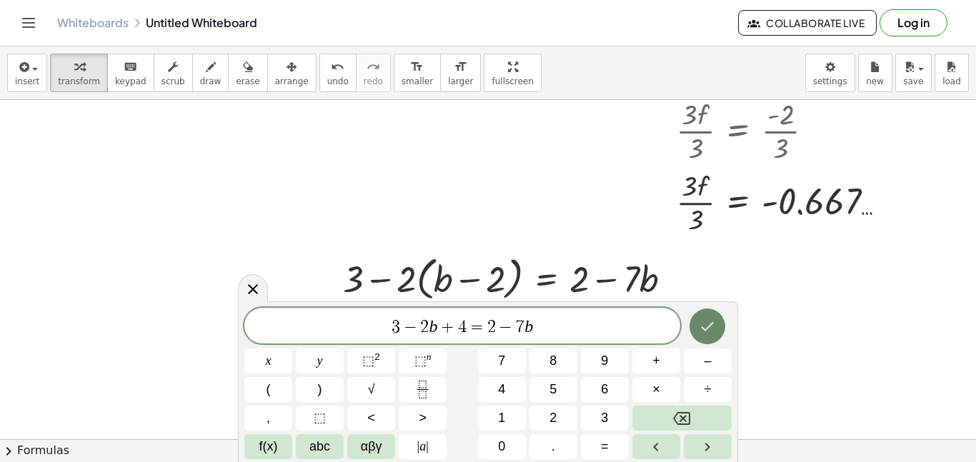
click at [708, 330] on icon "Done" at bounding box center [707, 326] width 17 height 17
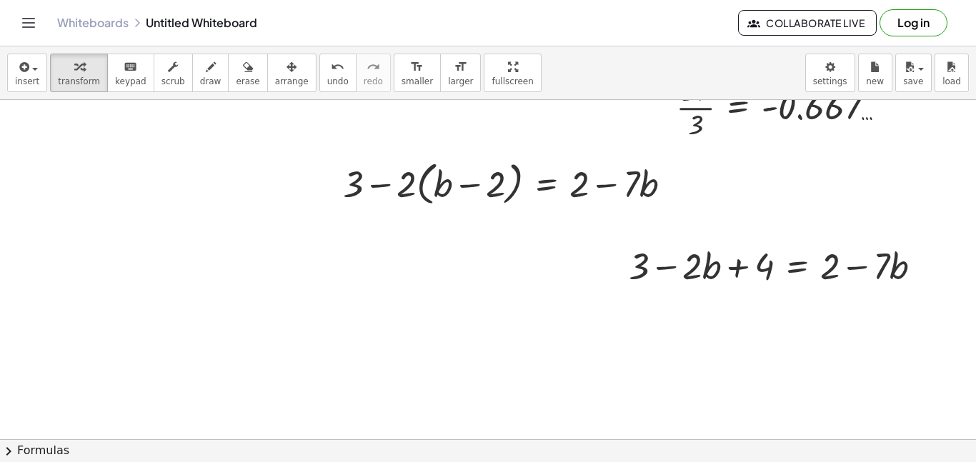
scroll to position [2393, 0]
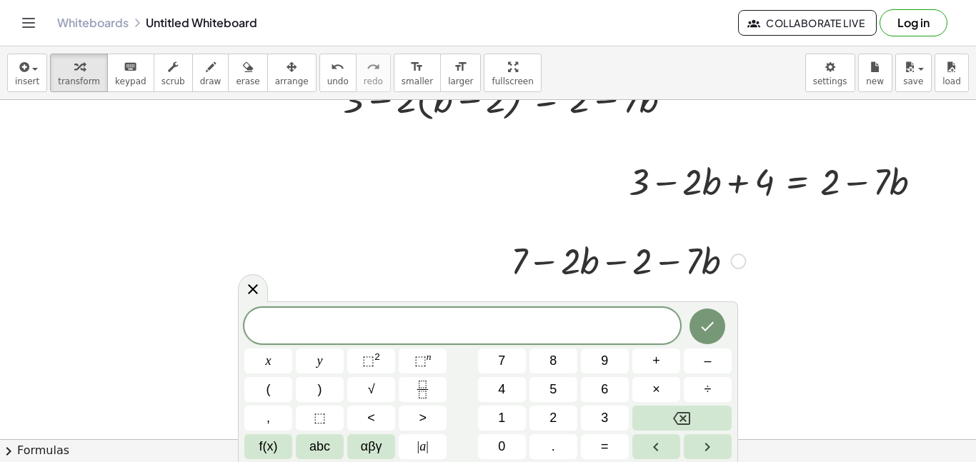
click at [735, 261] on div at bounding box center [739, 262] width 16 height 16
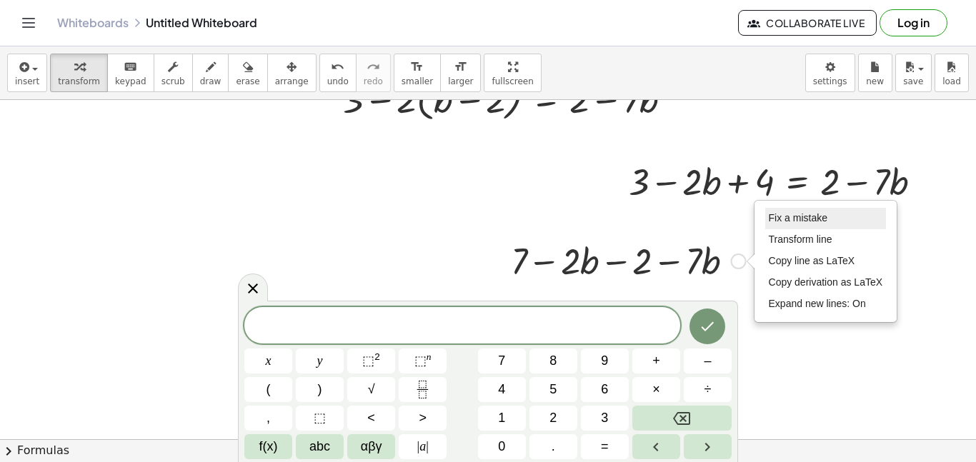
click at [783, 217] on span "Fix a mistake" at bounding box center [798, 217] width 59 height 11
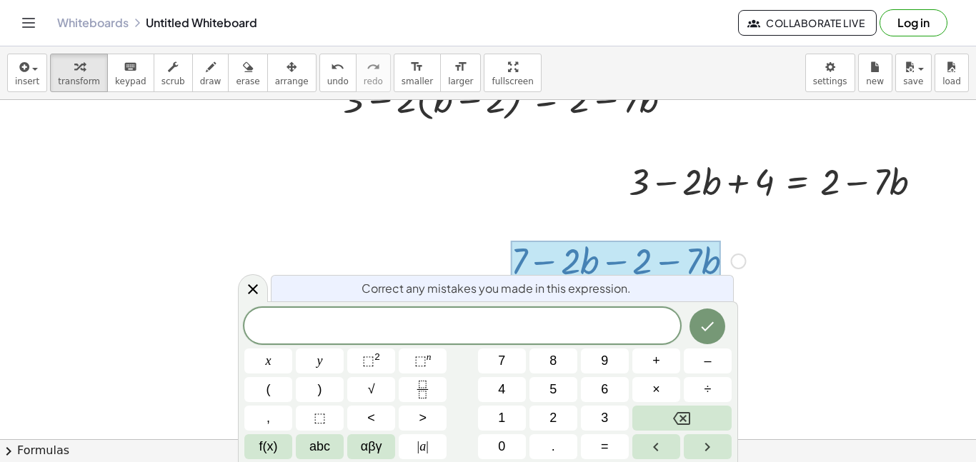
click at [624, 261] on div at bounding box center [616, 261] width 210 height 41
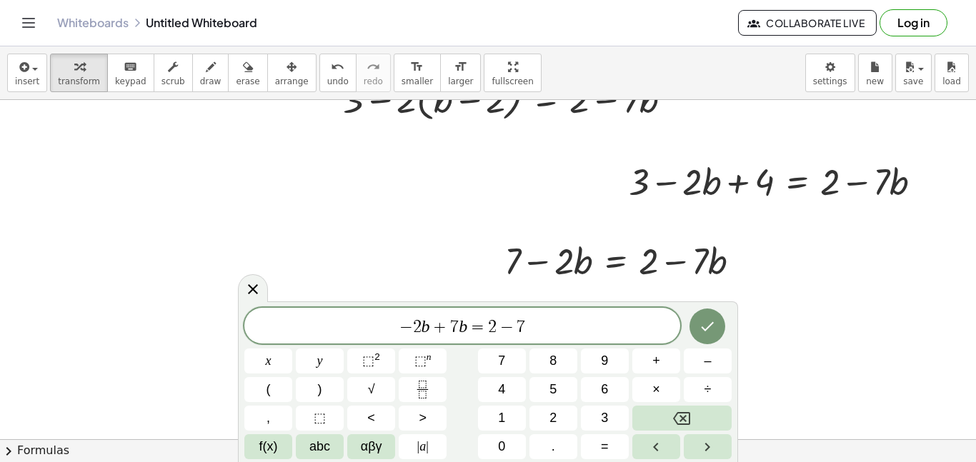
click at [292, 349] on div at bounding box center [268, 361] width 48 height 25
click at [713, 333] on icon "Done" at bounding box center [707, 326] width 17 height 17
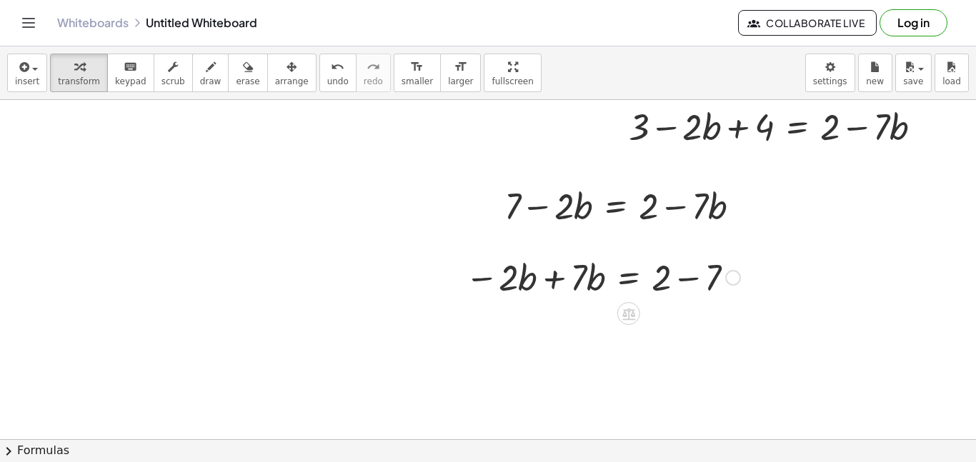
scroll to position [2536, 0]
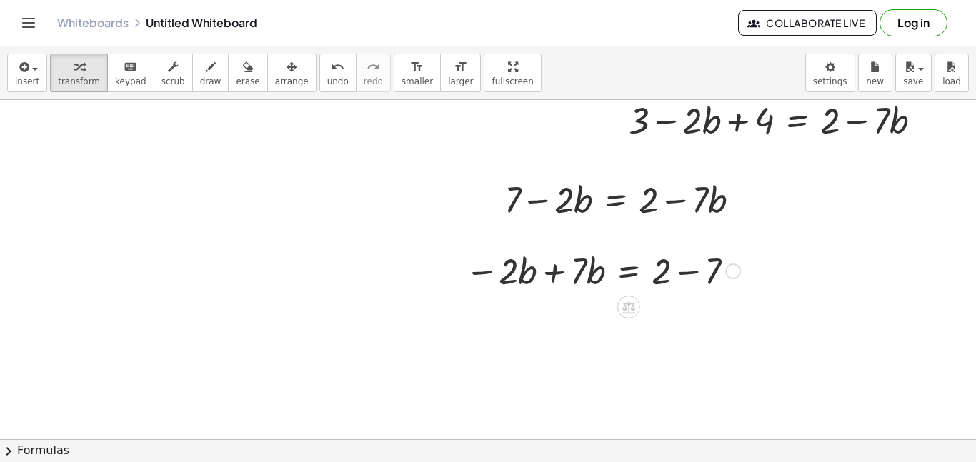
click at [689, 275] on div at bounding box center [602, 270] width 289 height 49
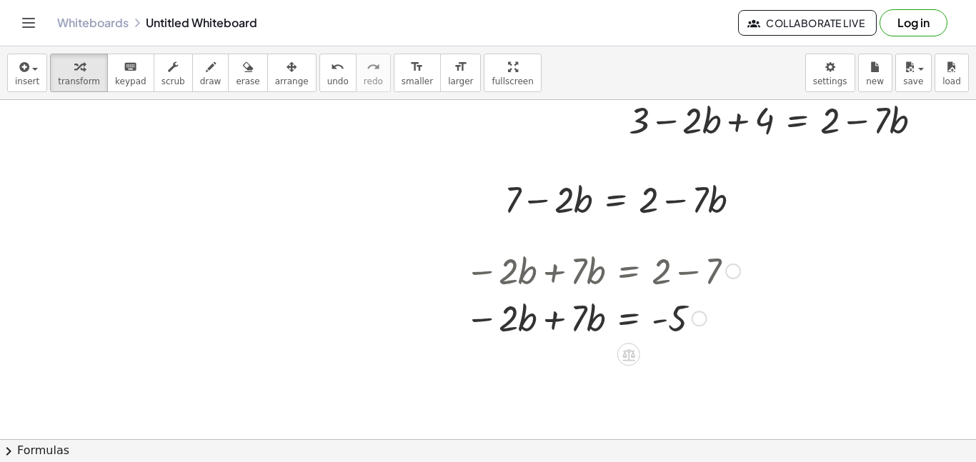
click at [552, 274] on div at bounding box center [602, 270] width 289 height 49
click at [557, 325] on div at bounding box center [602, 318] width 289 height 49
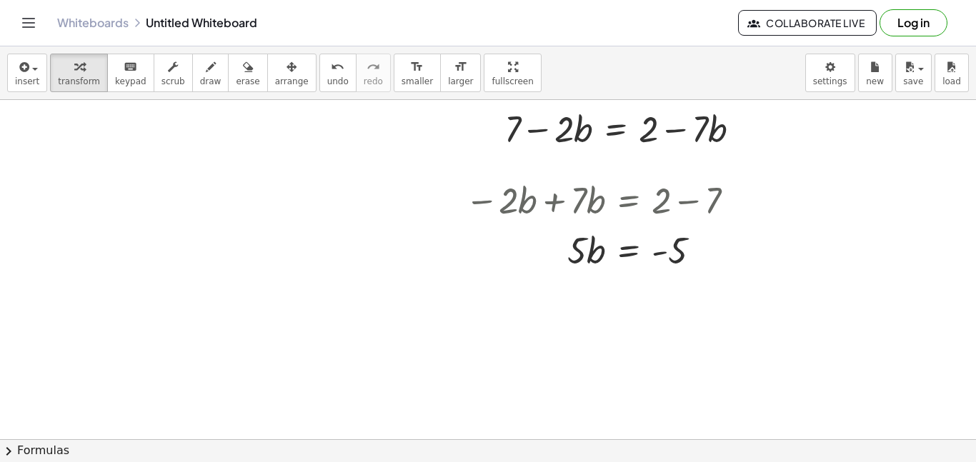
scroll to position [2617, 0]
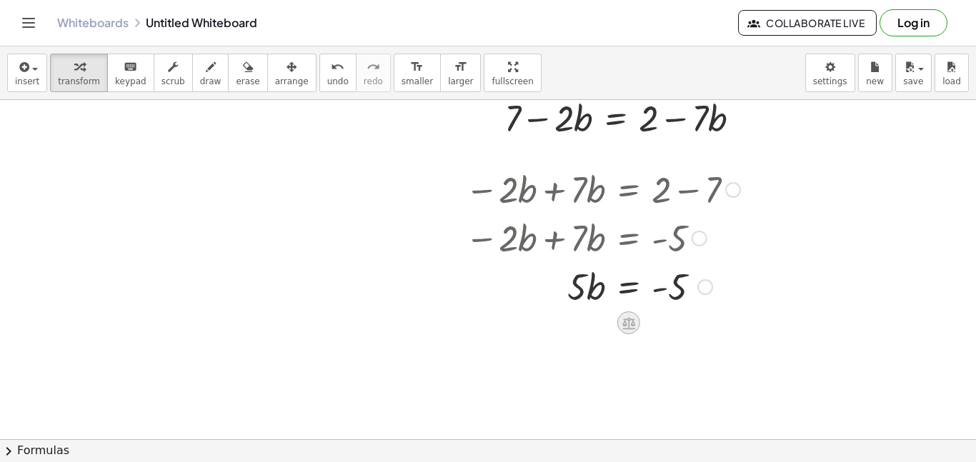
click at [619, 322] on div at bounding box center [628, 323] width 23 height 23
click at [649, 326] on div "÷" at bounding box center [657, 323] width 23 height 23
click at [676, 297] on div at bounding box center [602, 285] width 284 height 49
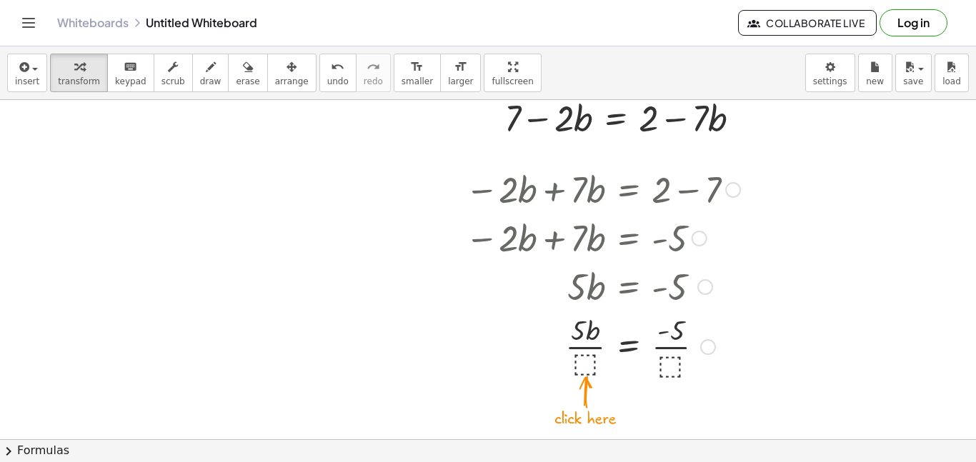
click at [660, 362] on div at bounding box center [602, 345] width 289 height 71
click at [674, 366] on div at bounding box center [602, 345] width 289 height 71
click at [587, 362] on div at bounding box center [602, 345] width 289 height 71
